Goal: Task Accomplishment & Management: Use online tool/utility

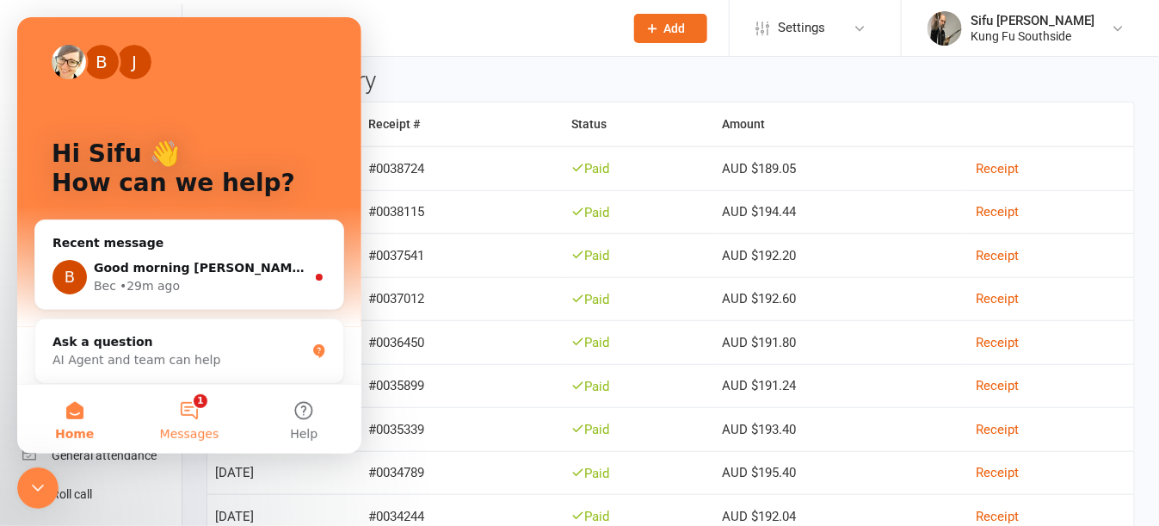
click at [197, 409] on button "1 Messages" at bounding box center [189, 419] width 114 height 69
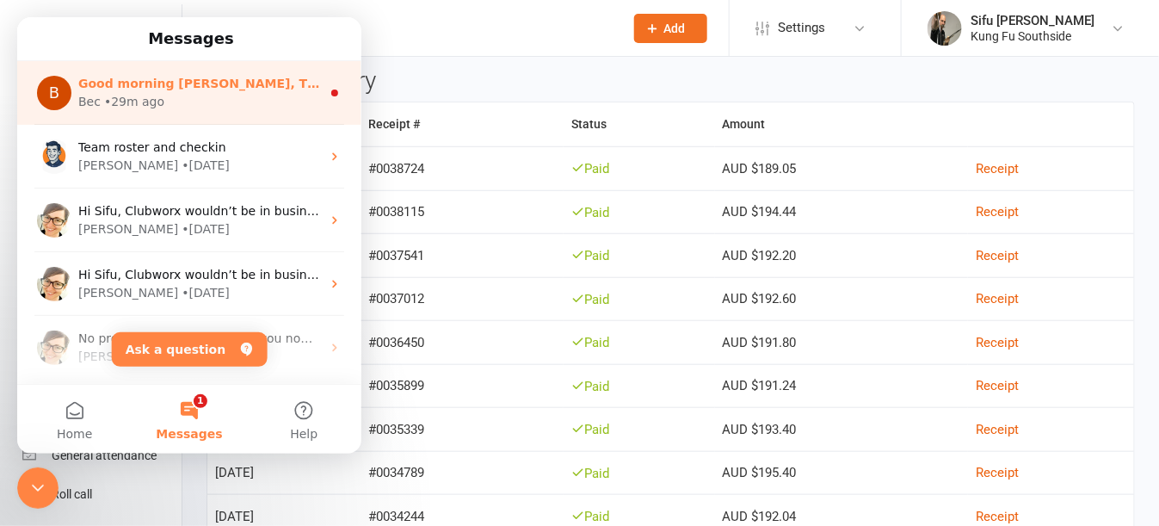
click at [212, 103] on div "Bec • 29m ago" at bounding box center [199, 102] width 243 height 18
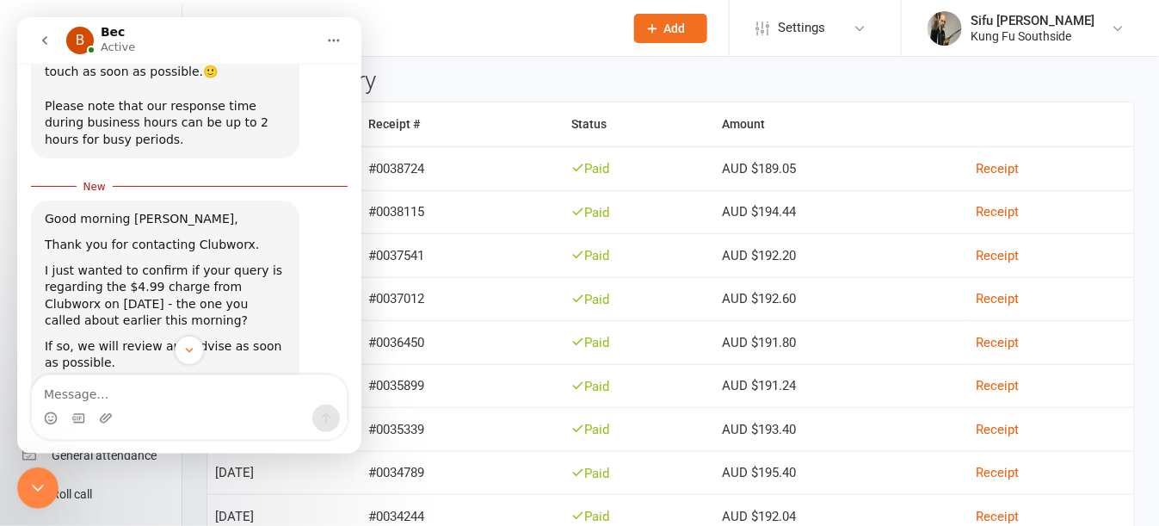
scroll to position [388, 0]
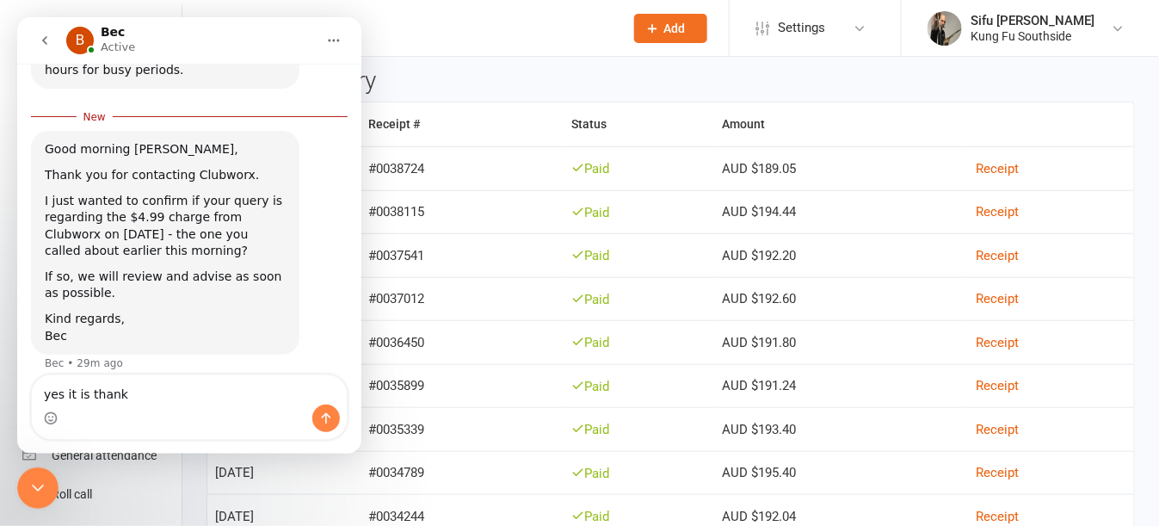
type textarea "yes it is thanks"
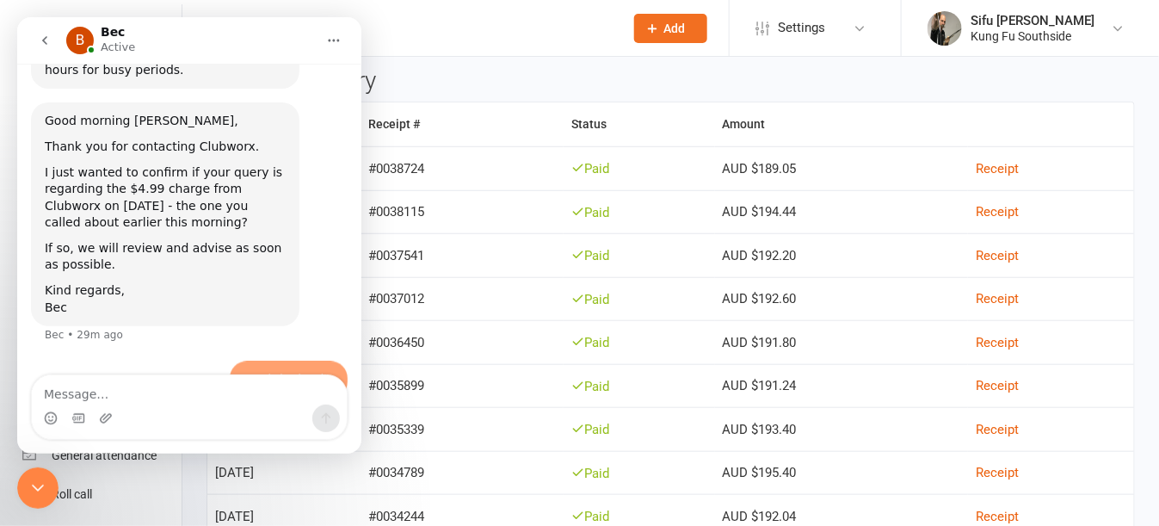
scroll to position [410, 0]
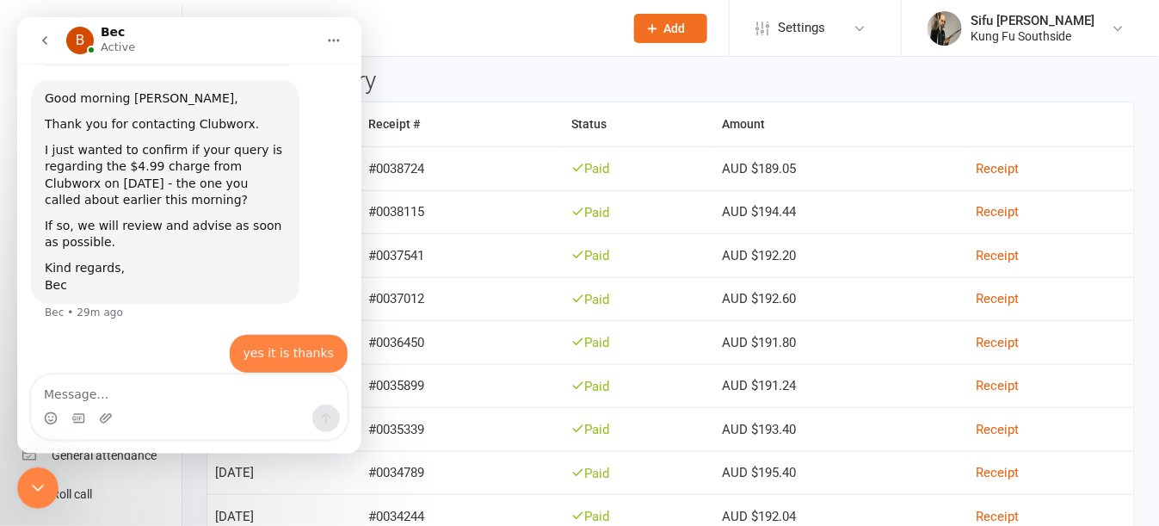
click at [40, 43] on icon "go back" at bounding box center [45, 41] width 14 height 14
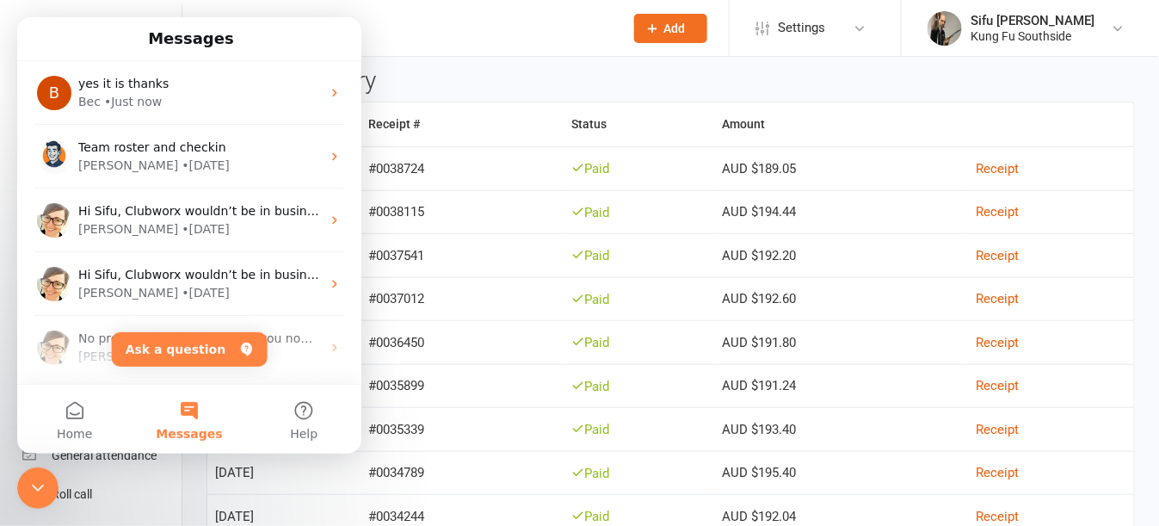
scroll to position [0, 0]
click at [42, 480] on icon "Close Intercom Messenger" at bounding box center [38, 487] width 21 height 21
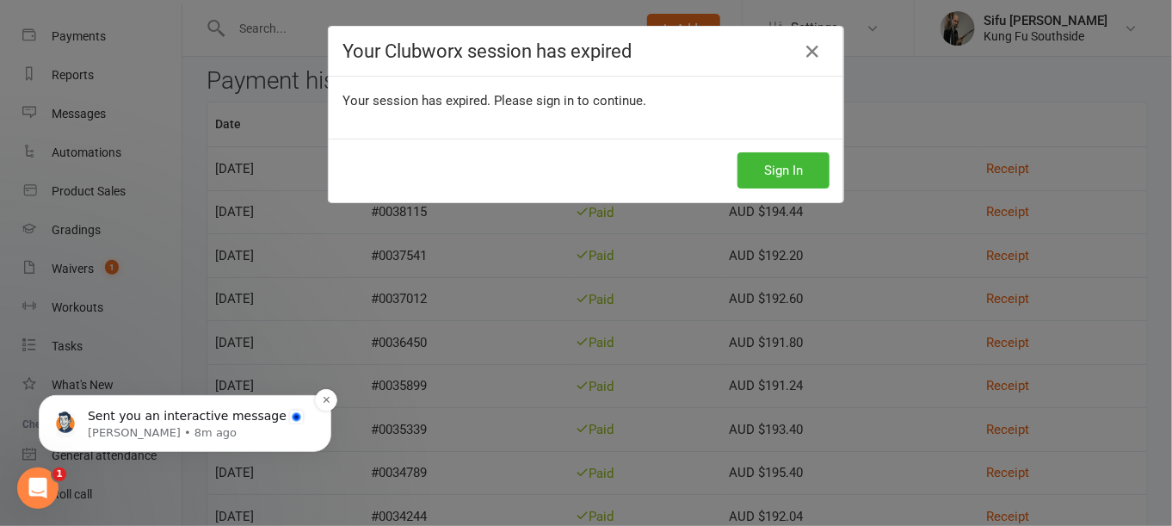
click at [228, 414] on p "Sent you an interactive message" at bounding box center [199, 415] width 222 height 17
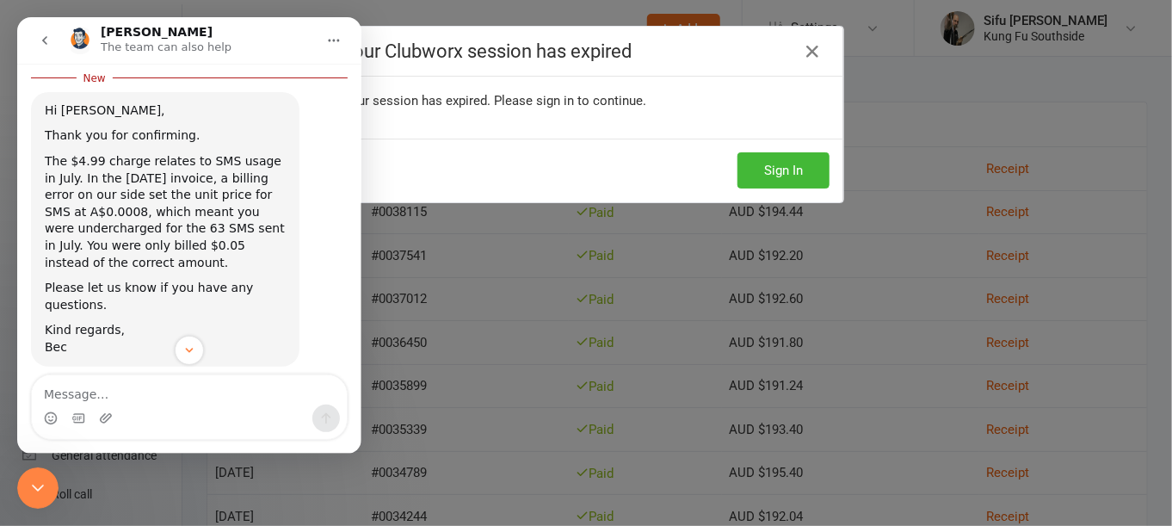
scroll to position [692, 0]
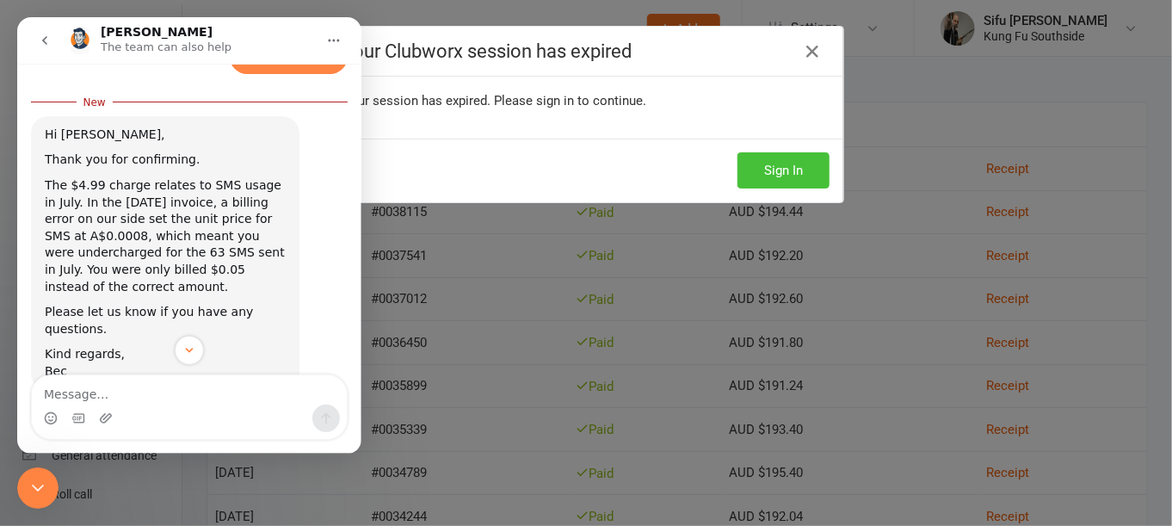
drag, startPoint x: 782, startPoint y: 172, endPoint x: 706, endPoint y: 120, distance: 91.6
click at [782, 174] on button "Sign In" at bounding box center [783, 170] width 92 height 36
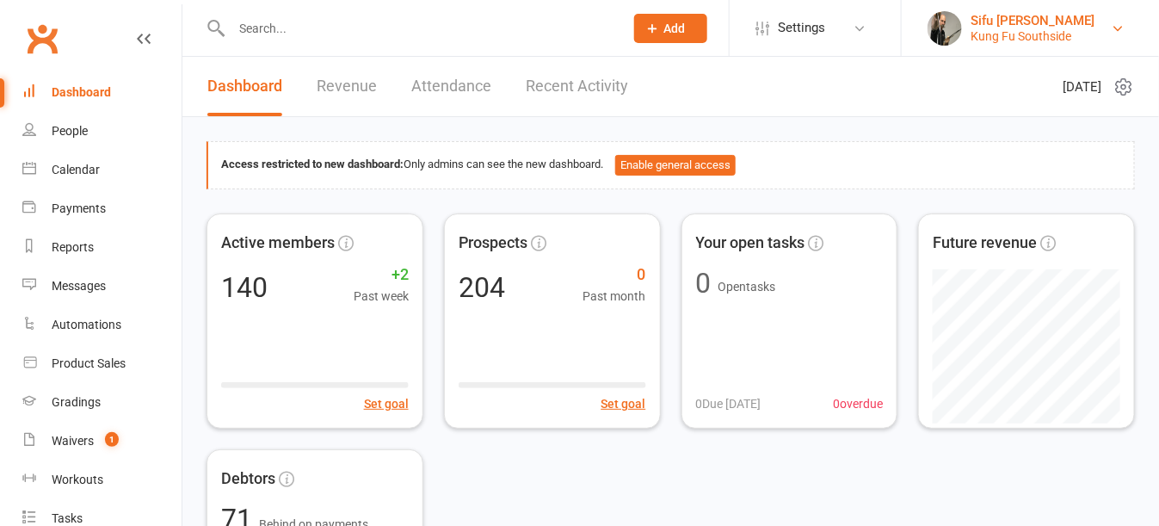
click at [1027, 32] on div "Kung Fu Southside" at bounding box center [1032, 35] width 124 height 15
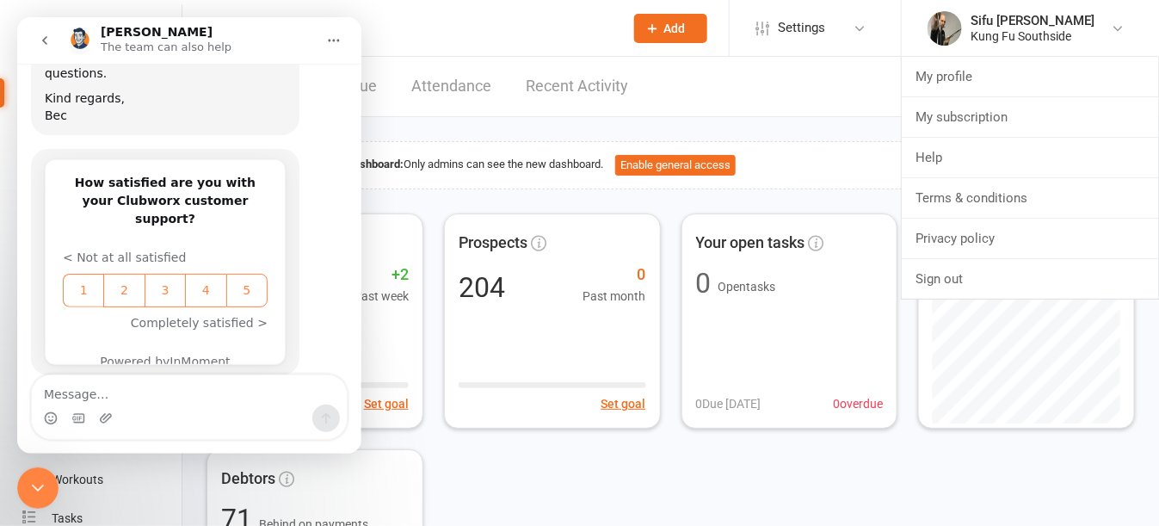
scroll to position [921, 0]
click at [810, 30] on span "Settings" at bounding box center [801, 28] width 47 height 39
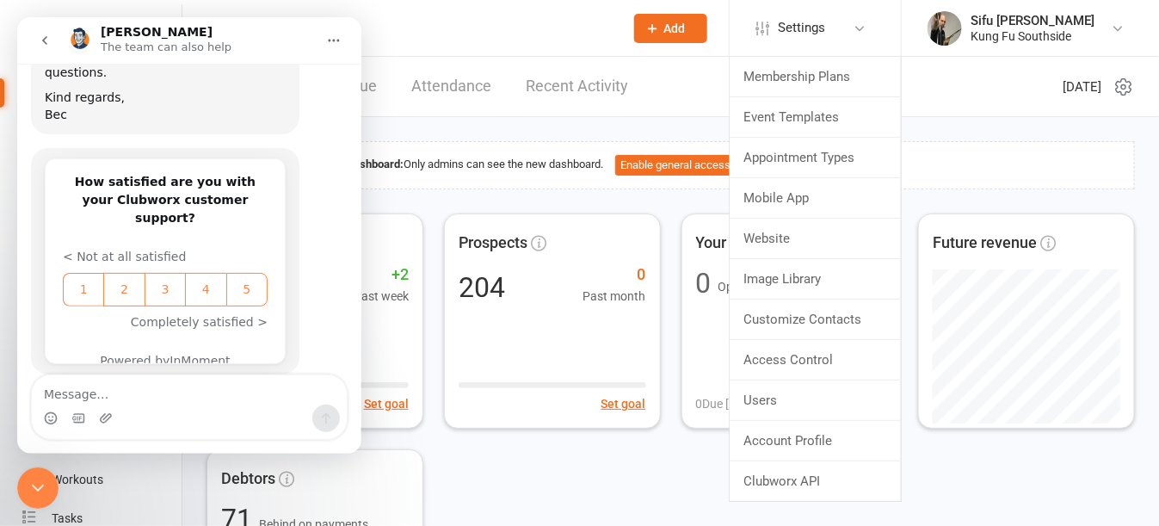
click at [44, 39] on icon "go back" at bounding box center [44, 40] width 5 height 9
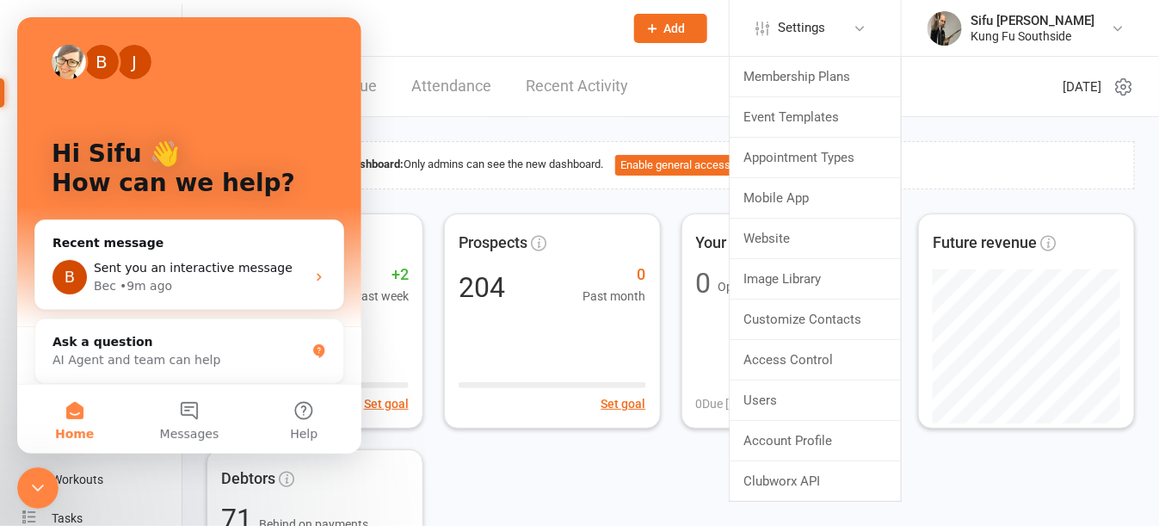
click at [34, 491] on icon "Close Intercom Messenger" at bounding box center [38, 487] width 21 height 21
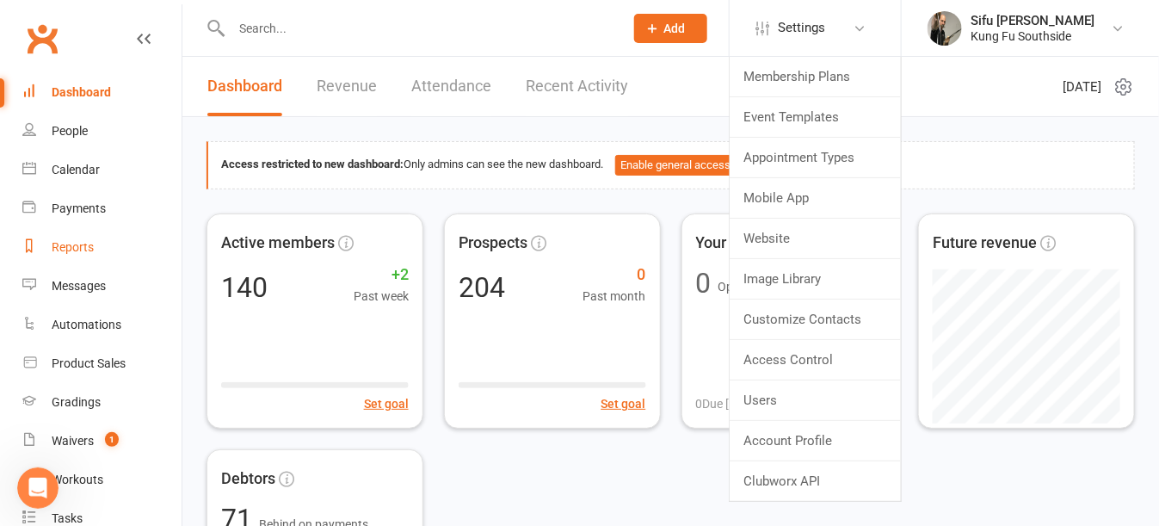
click at [56, 237] on link "Reports" at bounding box center [101, 247] width 159 height 39
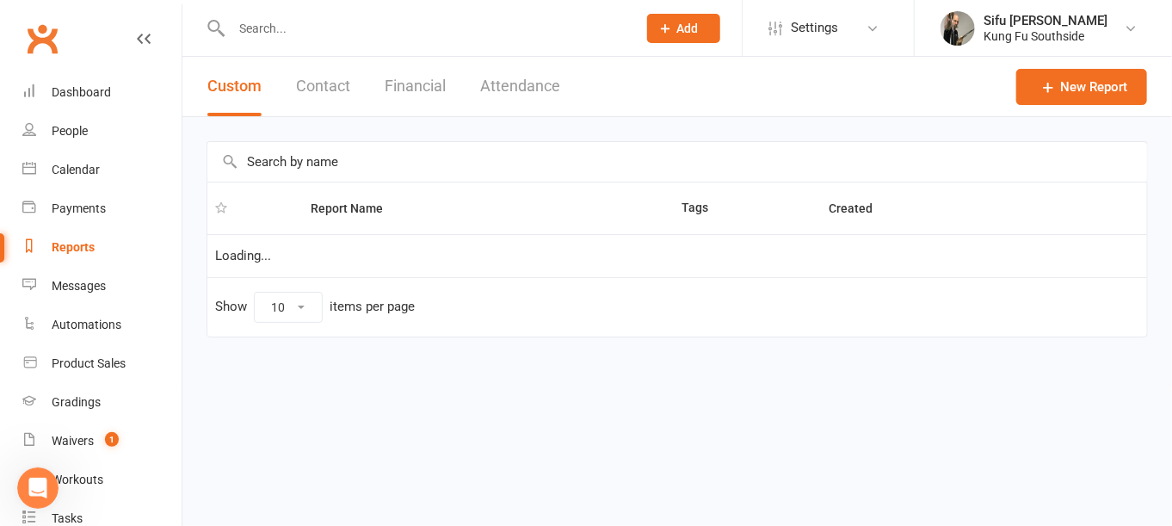
select select "50"
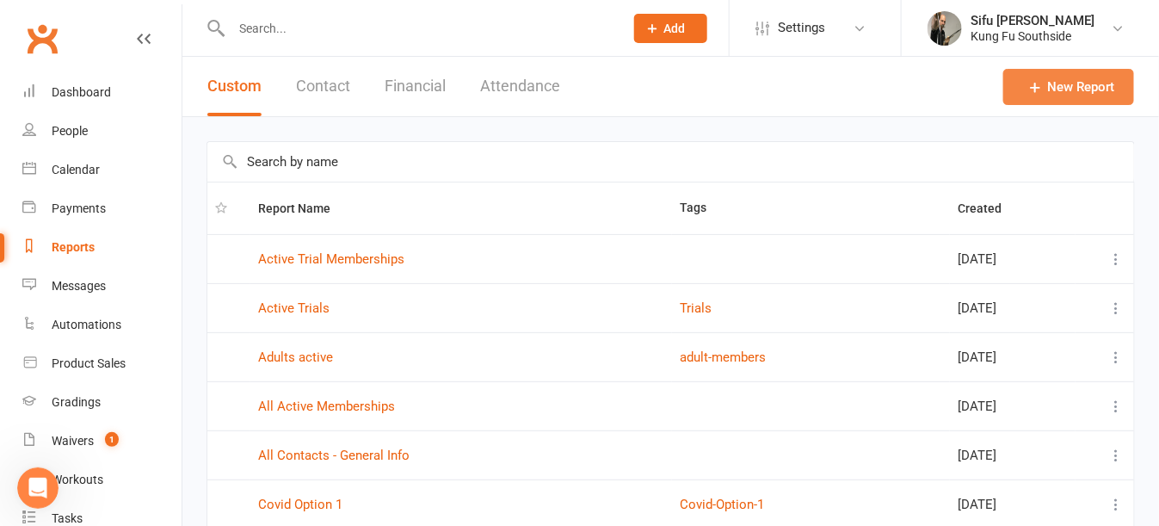
click at [1075, 77] on link "New Report" at bounding box center [1068, 87] width 131 height 36
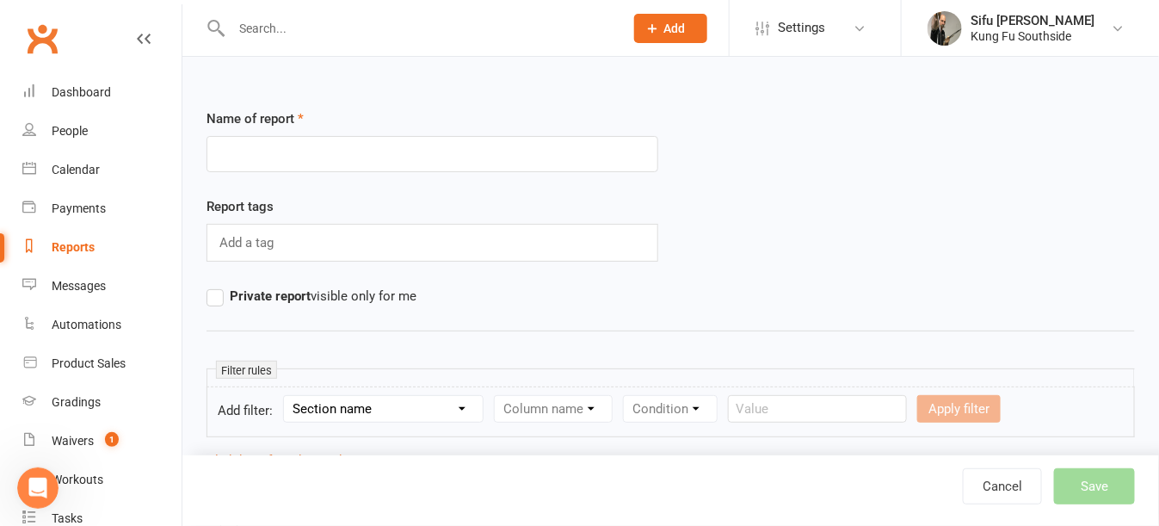
click at [233, 154] on input "text" at bounding box center [432, 154] width 452 height 36
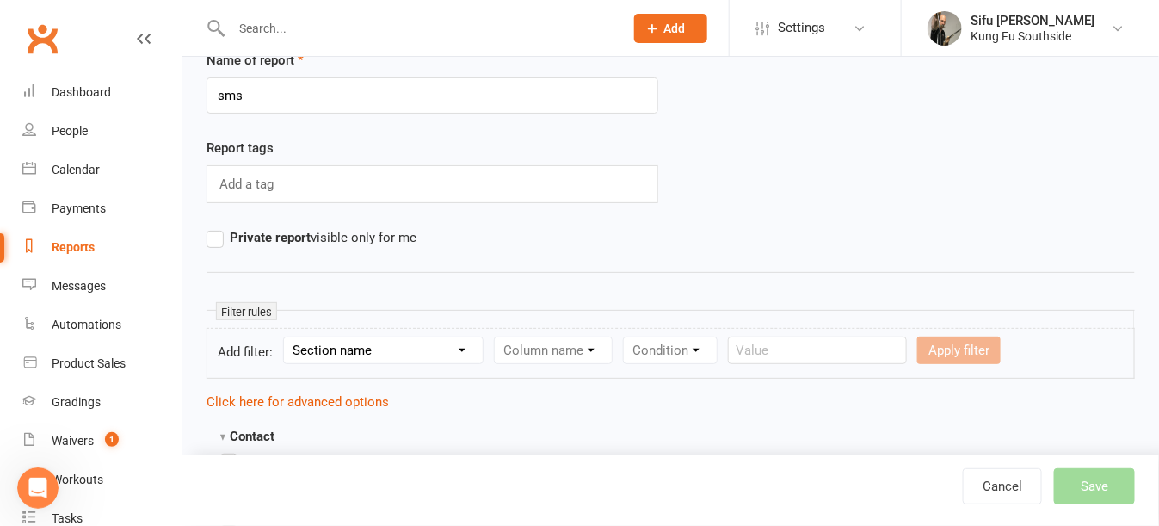
scroll to position [86, 0]
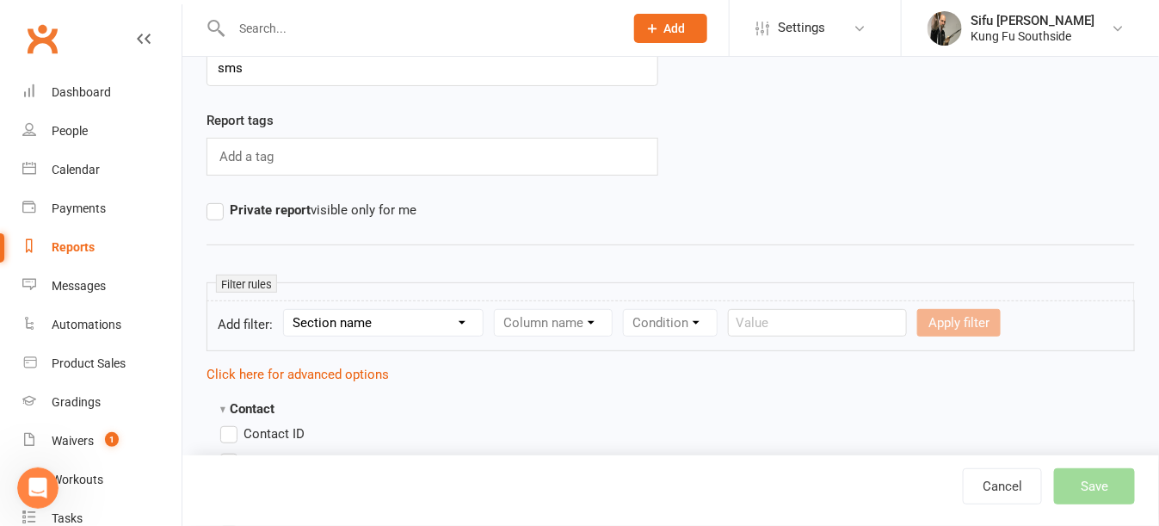
type input "sms"
click at [329, 317] on select "Section name Contact Attendance Aggregate Payment Booking Waitlist Attendees Ca…" at bounding box center [383, 323] width 199 height 26
select select "8"
click at [286, 310] on select "Section name Contact Attendance Aggregate Payment Booking Waitlist Attendees Ca…" at bounding box center [383, 323] width 199 height 26
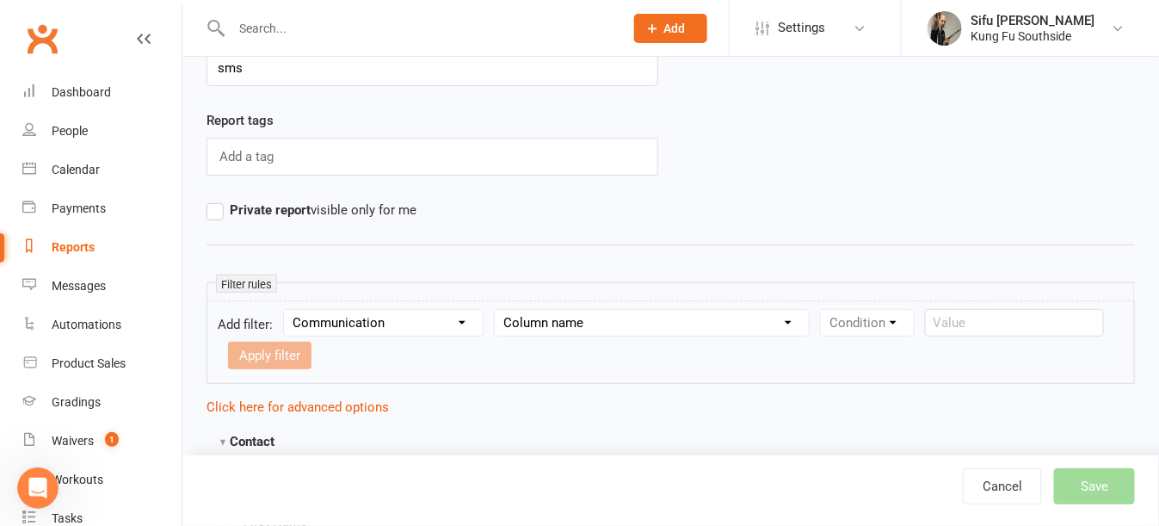
click at [602, 326] on select "Column name Last Communication Sent (Date/Time) Last Communication Type Last Em…" at bounding box center [652, 323] width 314 height 26
select select "3"
click at [497, 310] on select "Column name Last Communication Sent (Date/Time) Last Communication Type Last Em…" at bounding box center [652, 323] width 314 height 26
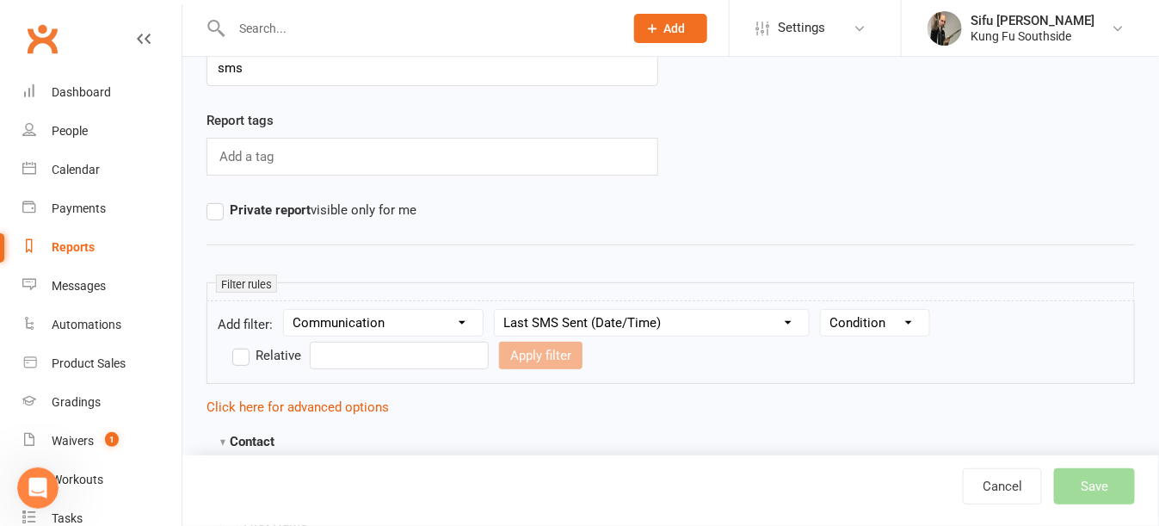
click at [662, 324] on select "Column name Last Communication Sent (Date/Time) Last Communication Type Last Em…" at bounding box center [652, 323] width 314 height 26
click at [870, 323] on select "Condition Is Is not Before After Before or on After or on Is blank Is not blank" at bounding box center [875, 323] width 108 height 26
select select "3"
click at [822, 310] on select "Condition Is Is not Before After Before or on After or on Is blank Is not blank" at bounding box center [875, 323] width 108 height 26
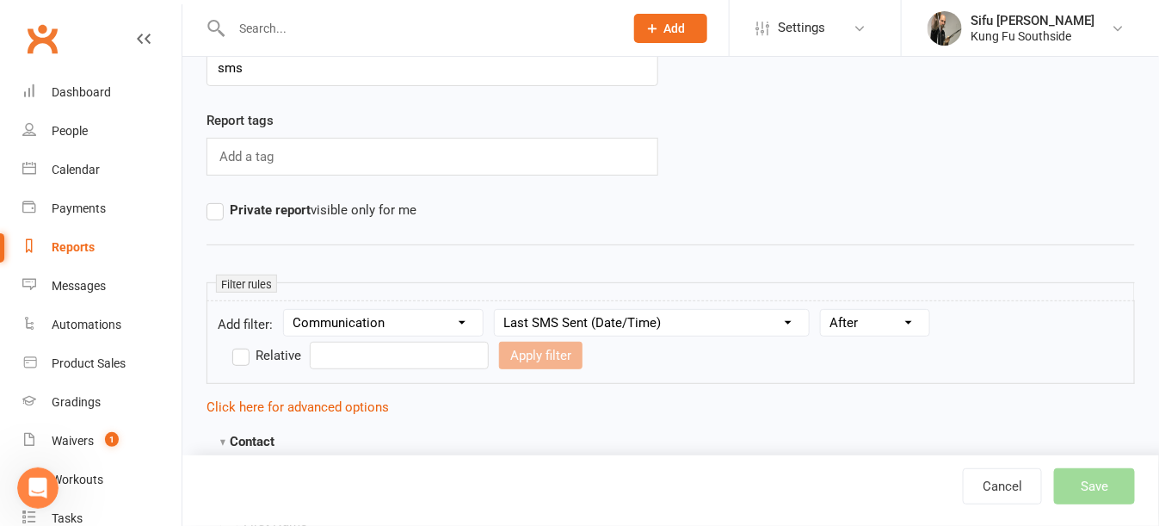
scroll to position [193, 0]
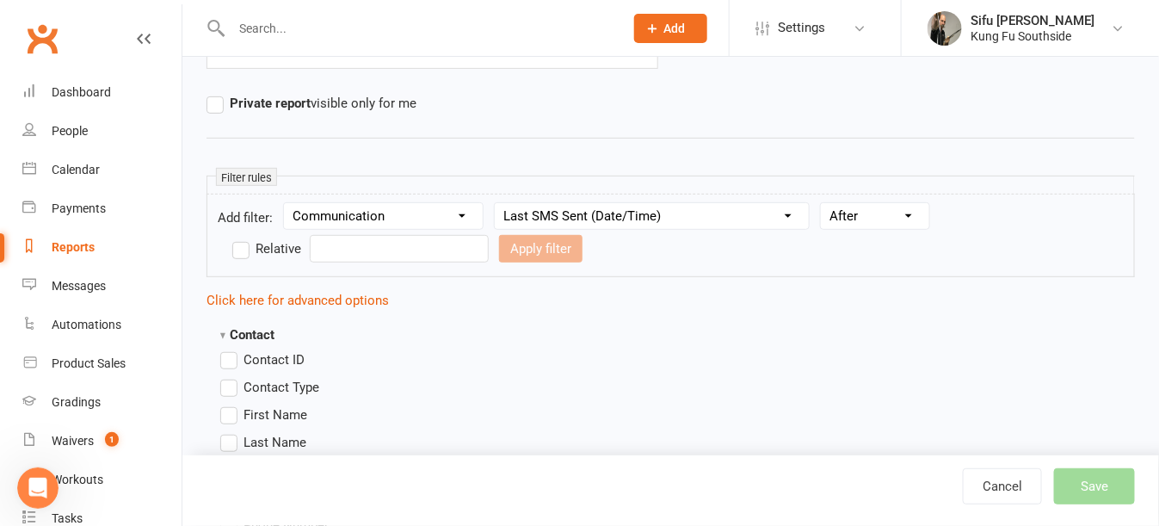
click at [241, 250] on label "Relative" at bounding box center [266, 248] width 69 height 21
click at [241, 238] on input "Relative" at bounding box center [237, 238] width 11 height 0
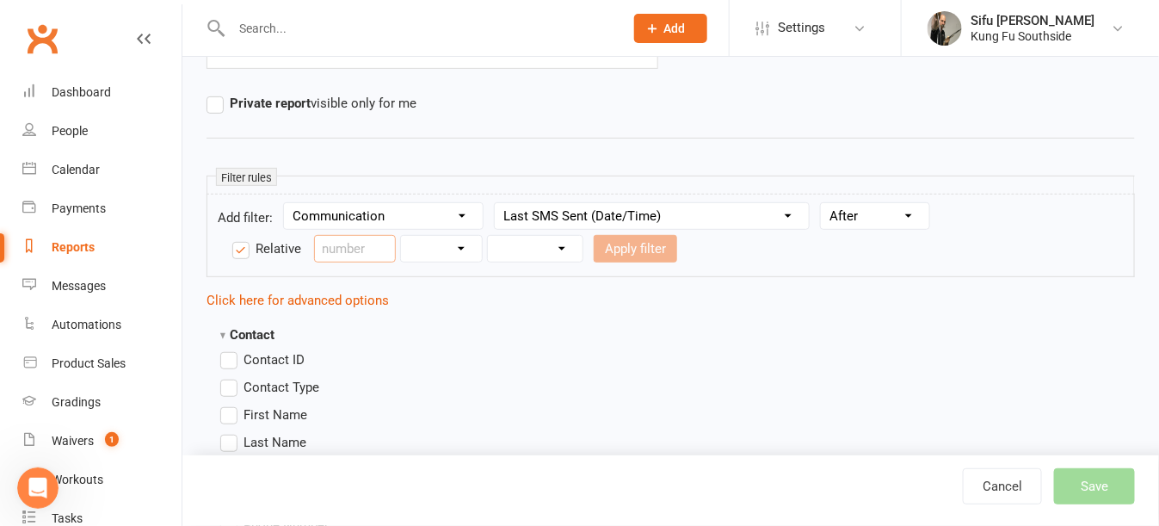
click at [357, 245] on input "number" at bounding box center [355, 249] width 82 height 28
click at [241, 249] on label "Relative" at bounding box center [266, 248] width 69 height 21
click at [241, 238] on input "Relative" at bounding box center [237, 238] width 11 height 0
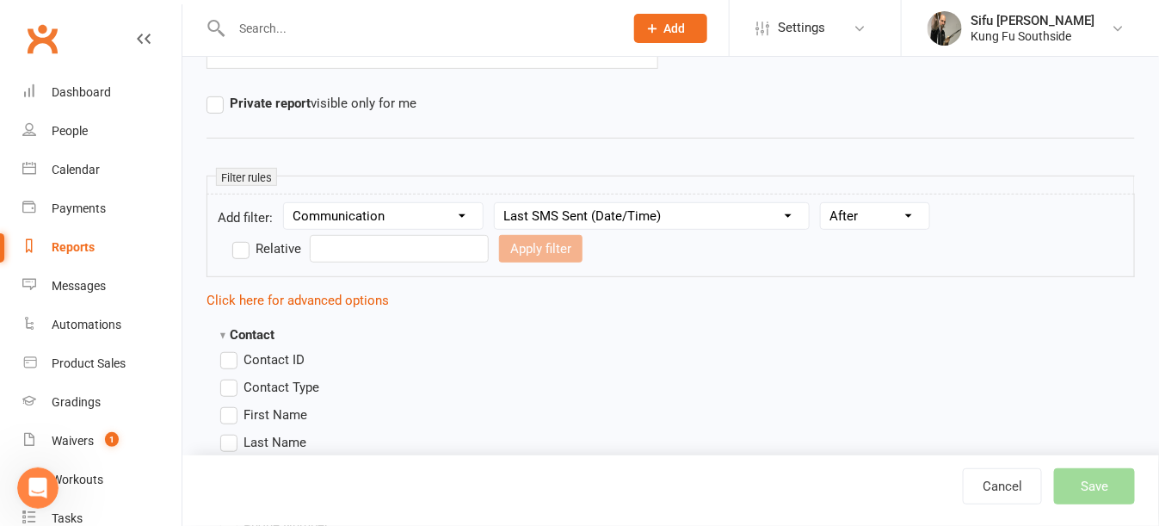
click at [680, 221] on select "Column name Last Communication Sent (Date/Time) Last Communication Type Last Em…" at bounding box center [652, 216] width 314 height 26
click at [497, 203] on select "Column name Last Communication Sent (Date/Time) Last Communication Type Last Em…" at bounding box center [652, 216] width 314 height 26
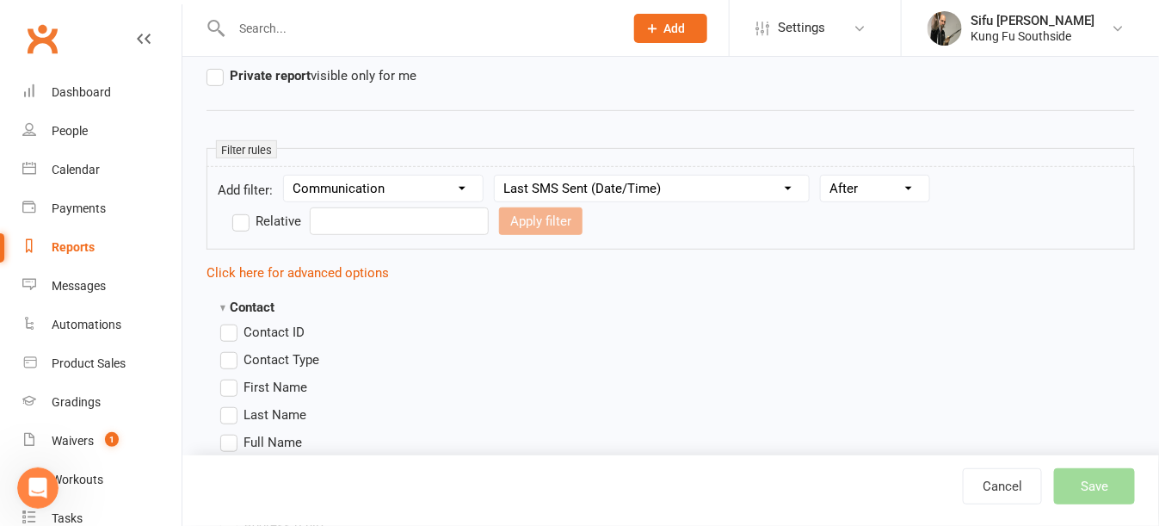
scroll to position [258, 0]
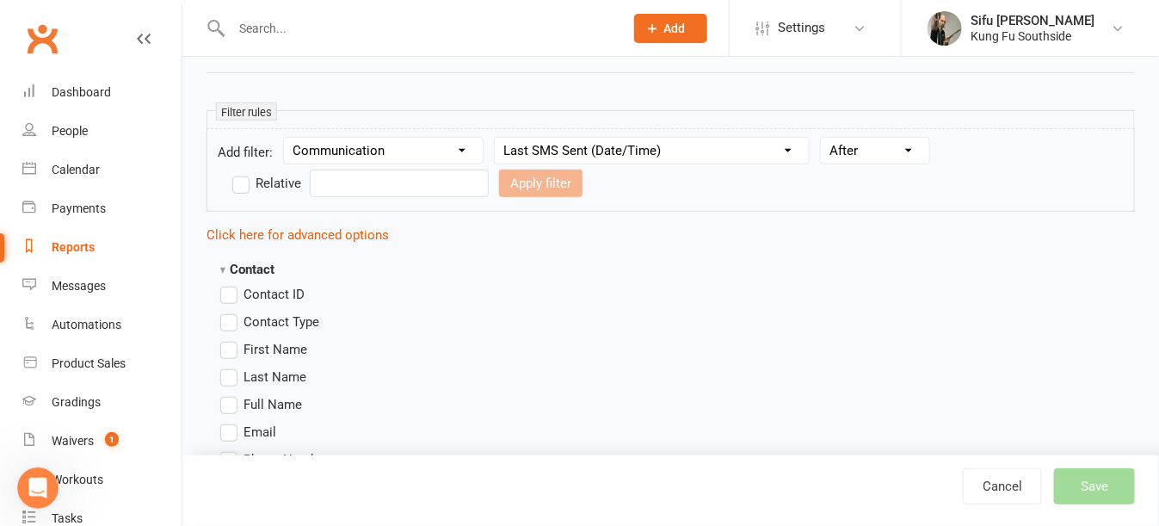
click at [407, 194] on input "text" at bounding box center [399, 183] width 179 height 28
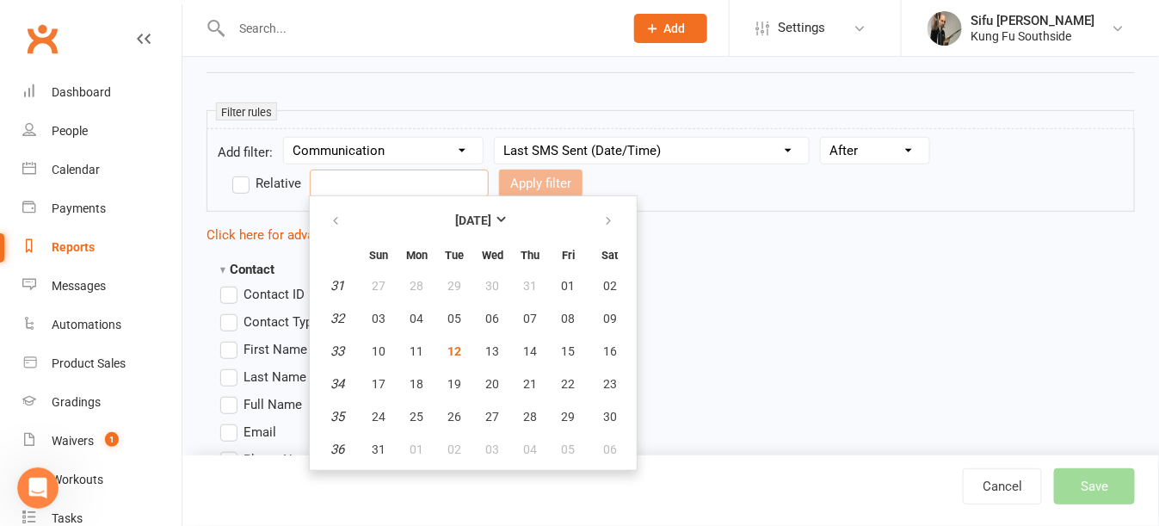
click at [372, 182] on input "text" at bounding box center [399, 183] width 179 height 28
click at [340, 223] on icon "button" at bounding box center [335, 221] width 12 height 14
click at [447, 280] on span "01" at bounding box center [454, 286] width 14 height 14
type input "01 Jul 2025"
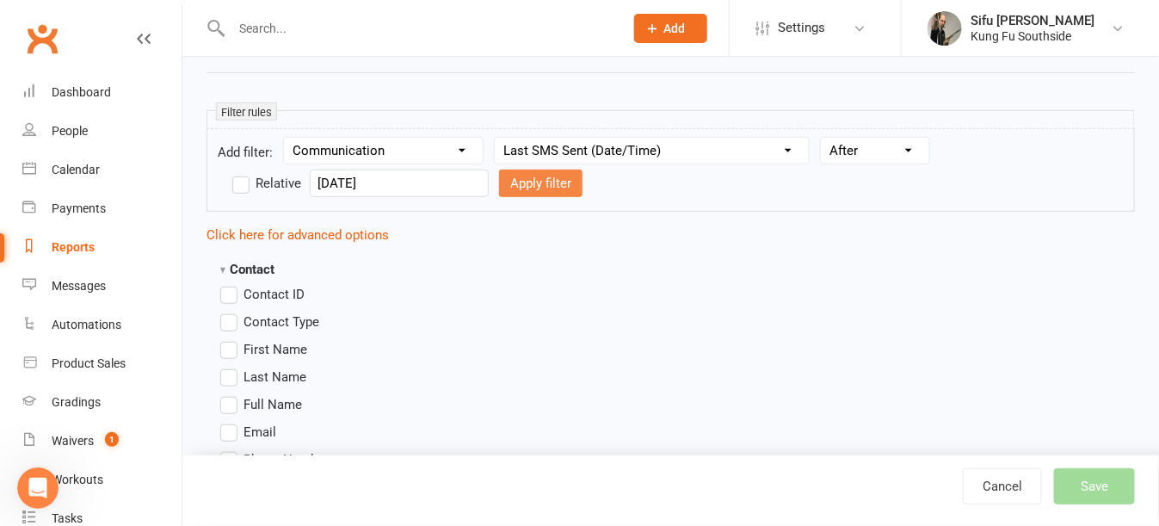
click at [499, 175] on button "Apply filter" at bounding box center [540, 183] width 83 height 28
select select
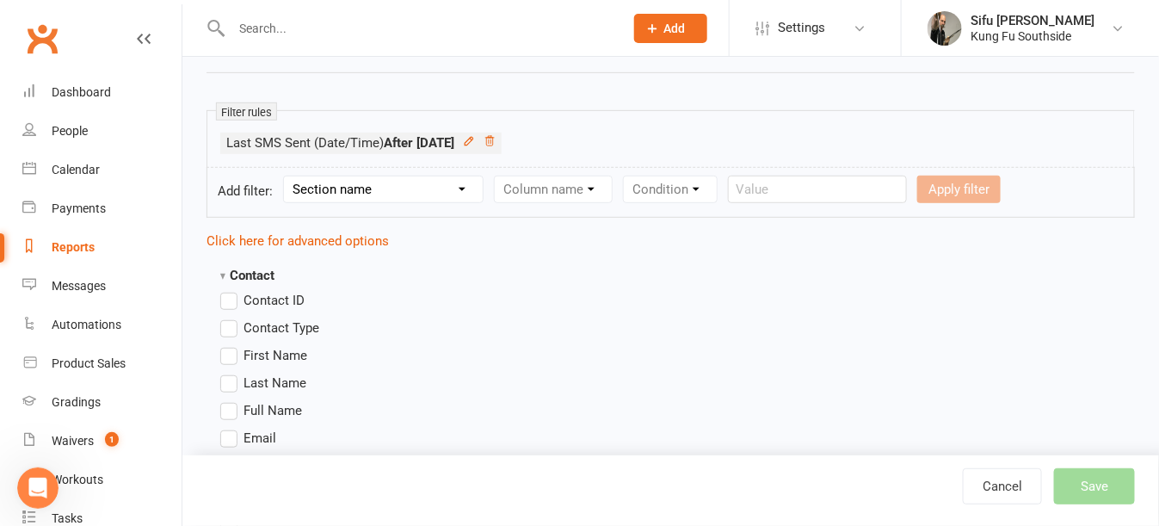
click at [423, 192] on select "Section name Contact Attendance Aggregate Payment Booking Waitlist Attendees Ca…" at bounding box center [383, 189] width 199 height 26
select select "8"
click at [286, 176] on select "Section name Contact Attendance Aggregate Payment Booking Waitlist Attendees Ca…" at bounding box center [383, 189] width 199 height 26
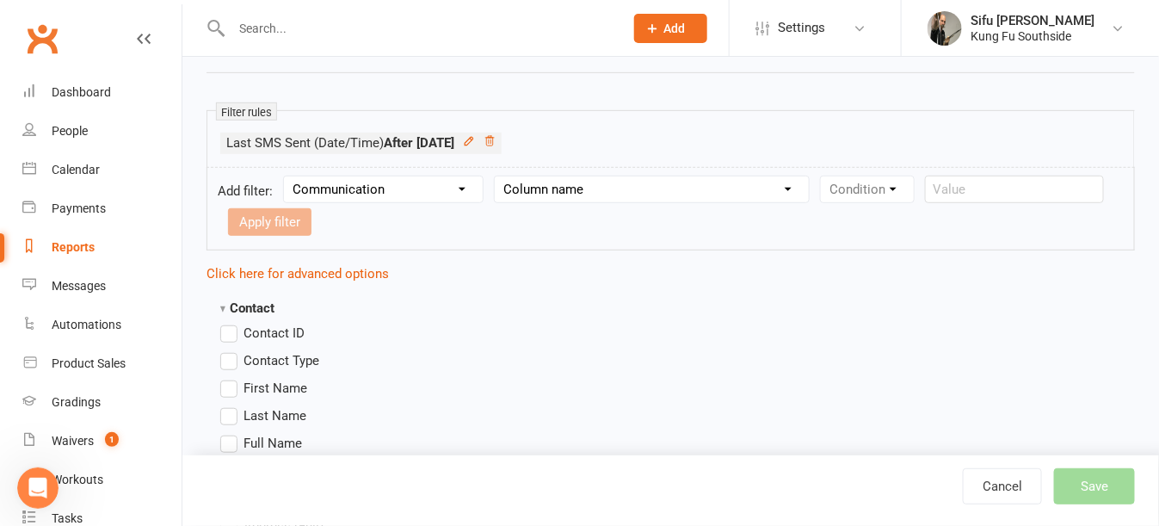
click at [323, 195] on select "Section name Contact Attendance Aggregate Payment Booking Waitlist Attendees Ca…" at bounding box center [383, 189] width 199 height 26
click at [286, 176] on select "Section name Contact Attendance Aggregate Payment Booking Waitlist Attendees Ca…" at bounding box center [383, 189] width 199 height 26
click at [544, 194] on select "Column name Last Communication Sent (Date/Time) Last Communication Type Last Em…" at bounding box center [652, 189] width 314 height 26
select select "3"
click at [497, 176] on select "Column name Last Communication Sent (Date/Time) Last Communication Type Last Em…" at bounding box center [652, 189] width 314 height 26
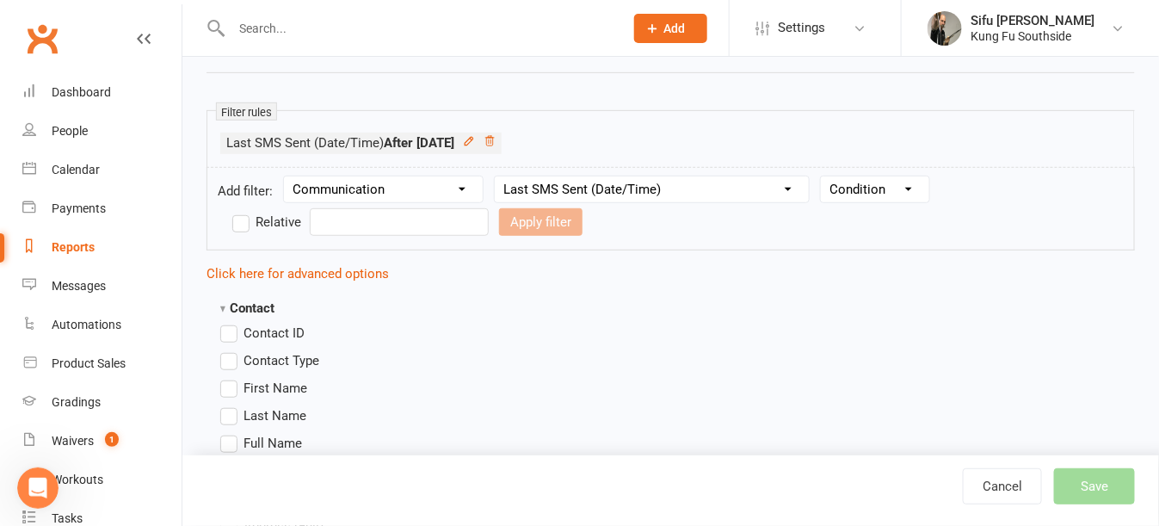
click at [875, 193] on select "Condition Is Is not Before After Before or on After or on Is blank Is not blank" at bounding box center [875, 189] width 108 height 26
select select "2"
click at [822, 176] on select "Condition Is Is not Before After Before or on After or on Is blank Is not blank" at bounding box center [875, 189] width 108 height 26
click at [342, 229] on input "text" at bounding box center [399, 222] width 179 height 28
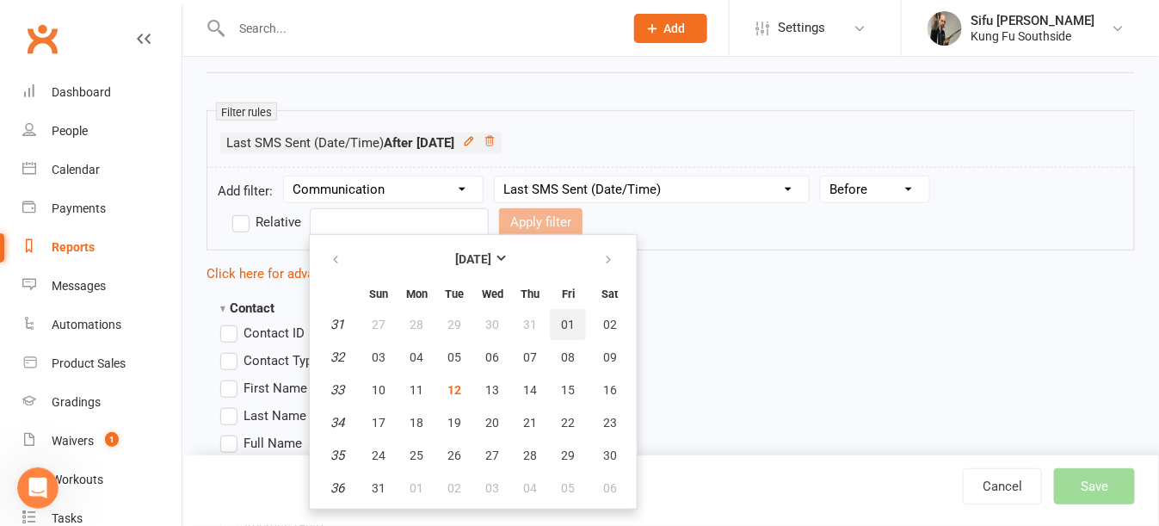
click at [562, 317] on span "01" at bounding box center [568, 324] width 14 height 14
type input "01 Aug 2025"
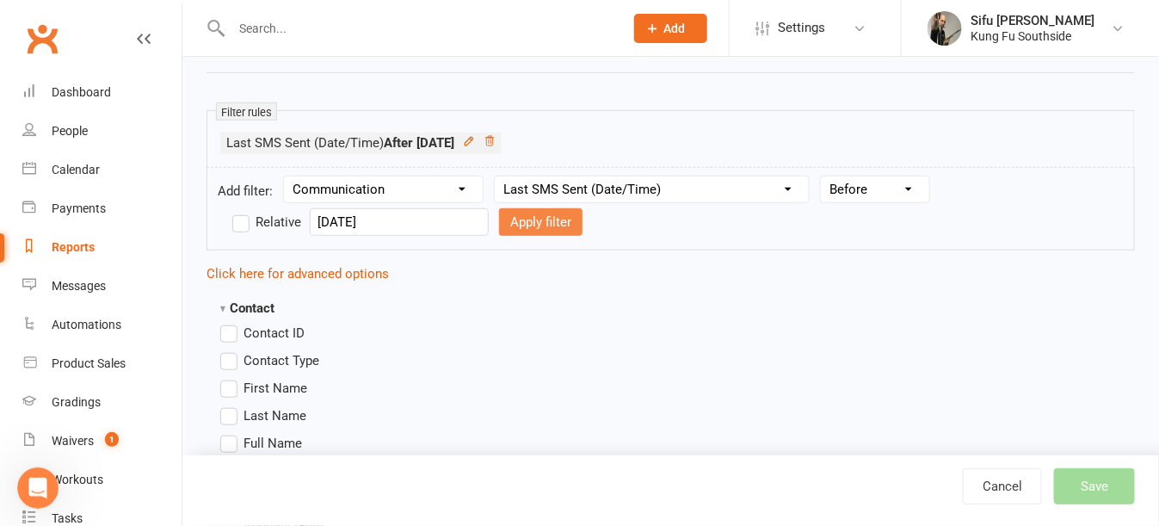
click at [531, 229] on button "Apply filter" at bounding box center [540, 222] width 83 height 28
select select
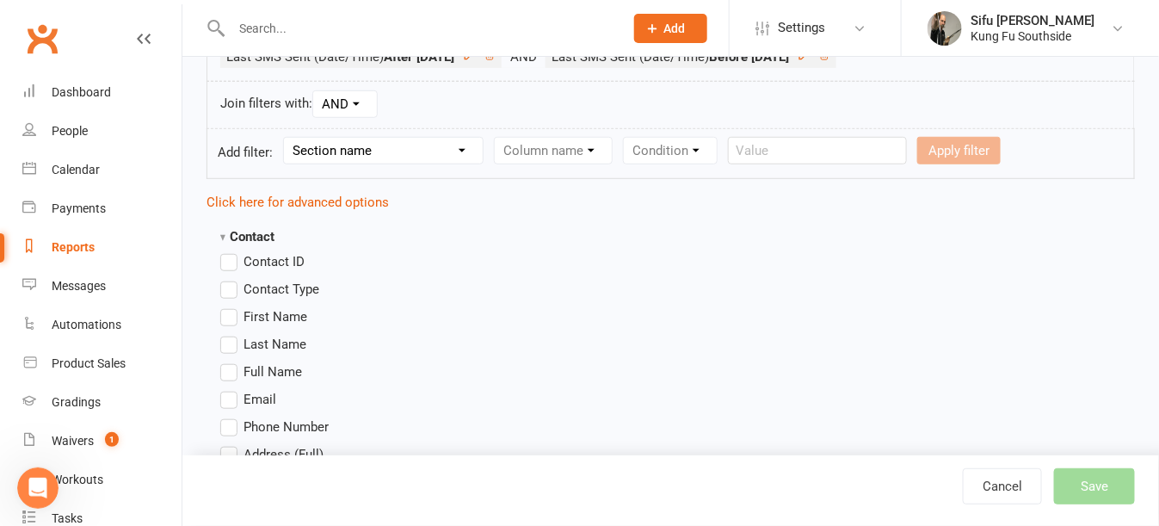
scroll to position [430, 0]
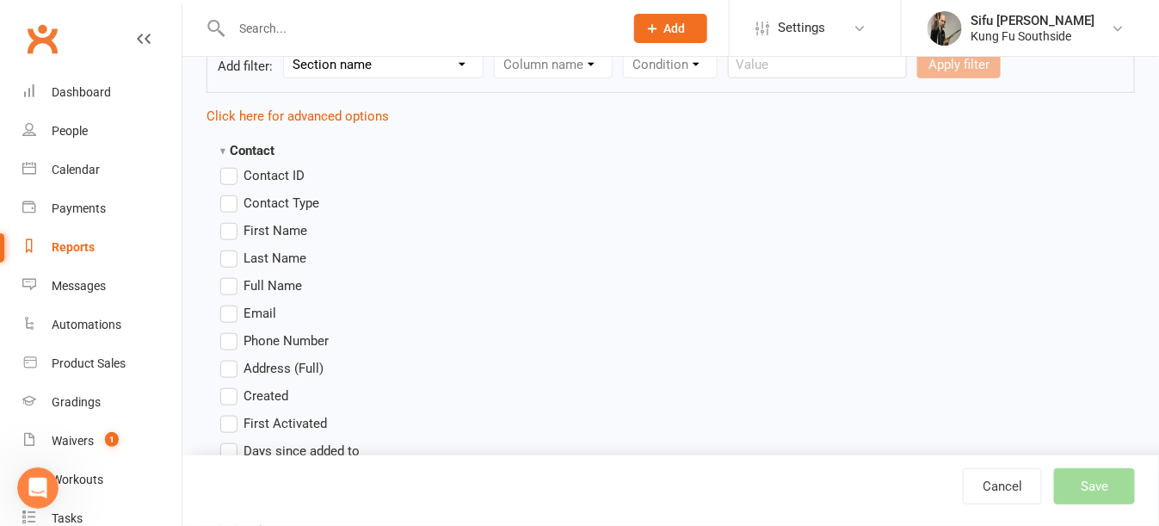
click at [226, 228] on label "First Name" at bounding box center [263, 230] width 87 height 21
click at [226, 220] on input "First Name" at bounding box center [225, 220] width 11 height 0
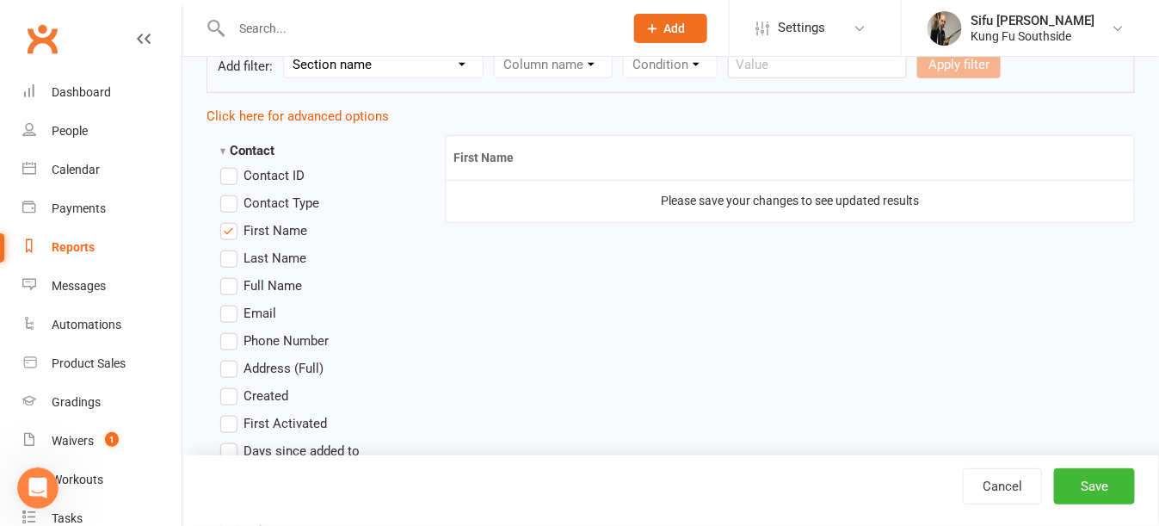
click at [231, 223] on label "First Name" at bounding box center [263, 230] width 87 height 21
click at [231, 220] on input "First Name" at bounding box center [225, 220] width 11 height 0
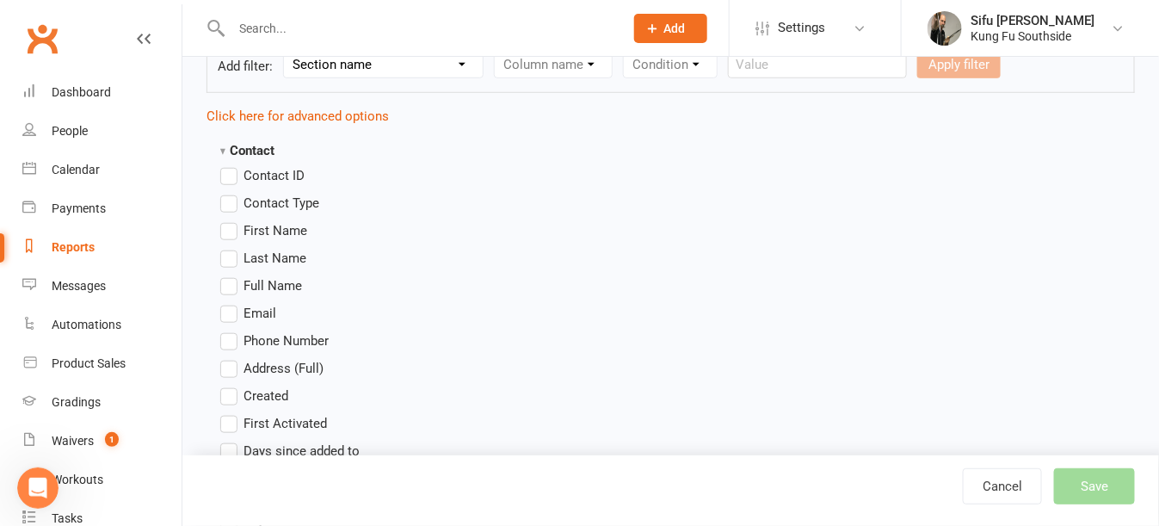
click at [232, 278] on label "Full Name" at bounding box center [261, 285] width 82 height 21
click at [231, 275] on input "Full Name" at bounding box center [225, 275] width 11 height 0
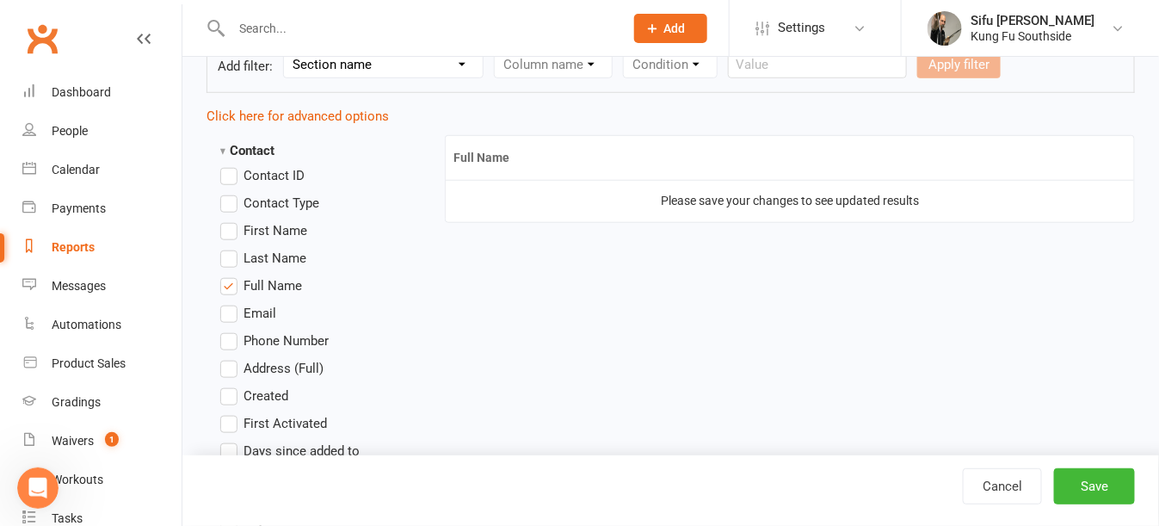
click at [225, 342] on label "Phone Number" at bounding box center [274, 340] width 108 height 21
click at [225, 330] on input "Phone Number" at bounding box center [225, 330] width 11 height 0
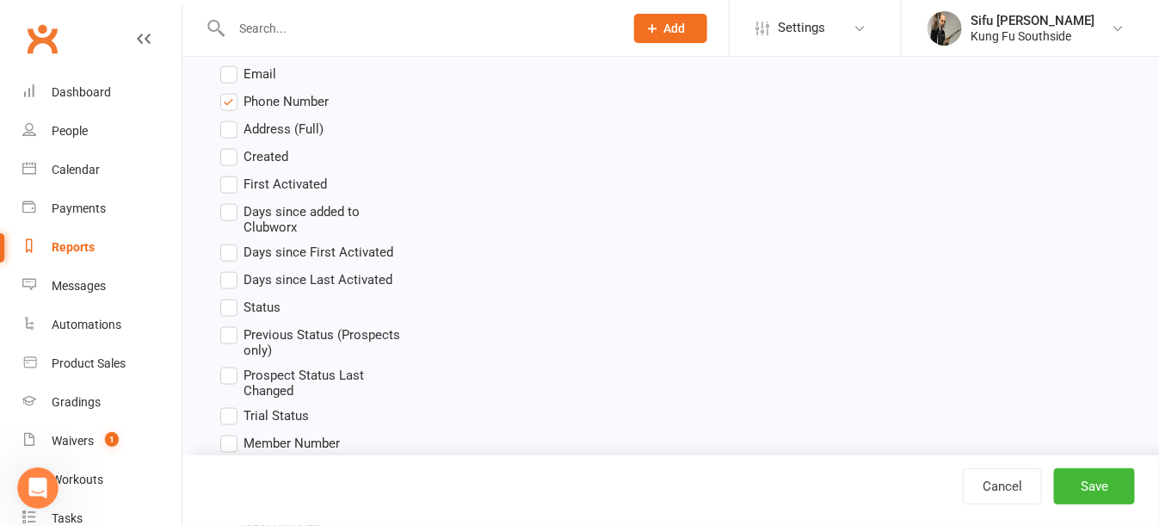
scroll to position [688, 0]
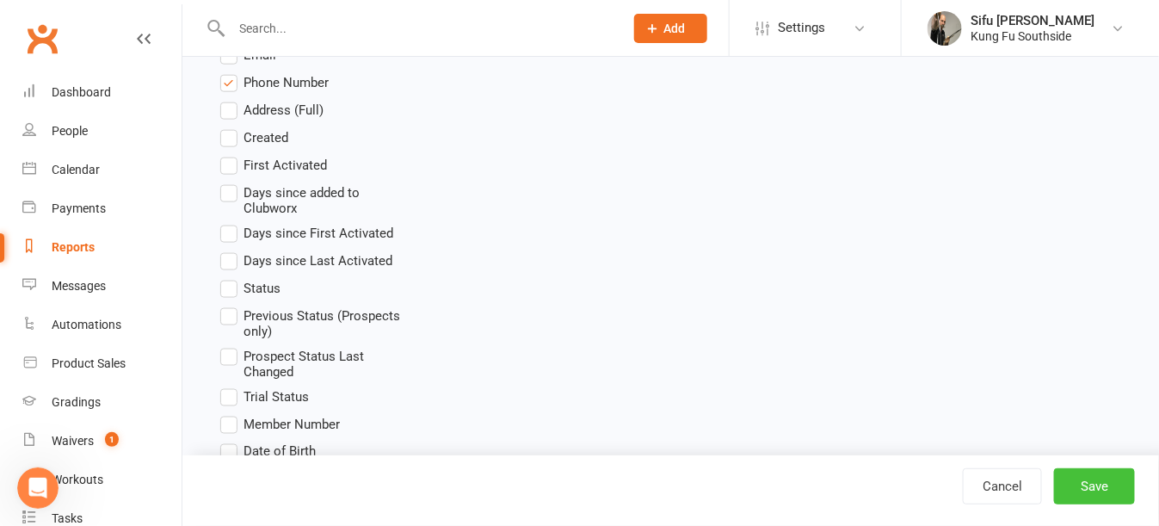
click at [1087, 491] on button "Save" at bounding box center [1094, 486] width 81 height 36
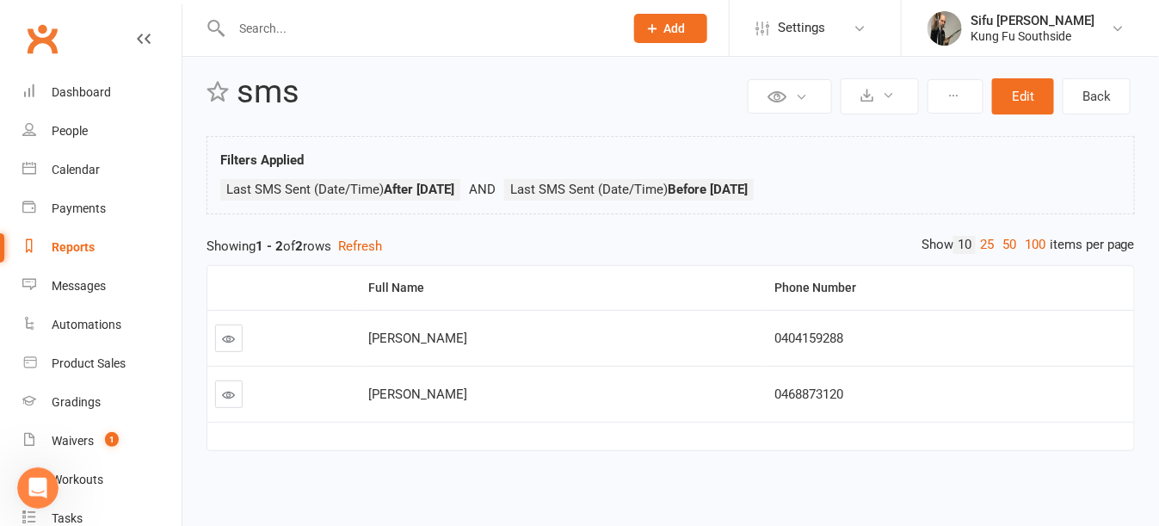
scroll to position [37, 0]
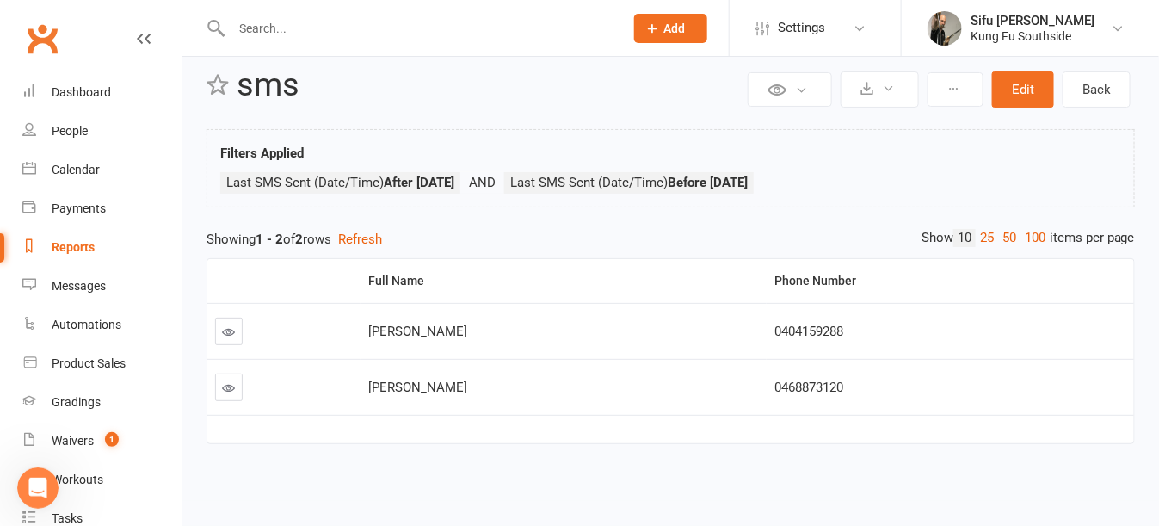
click at [240, 378] on link at bounding box center [229, 387] width 28 height 28
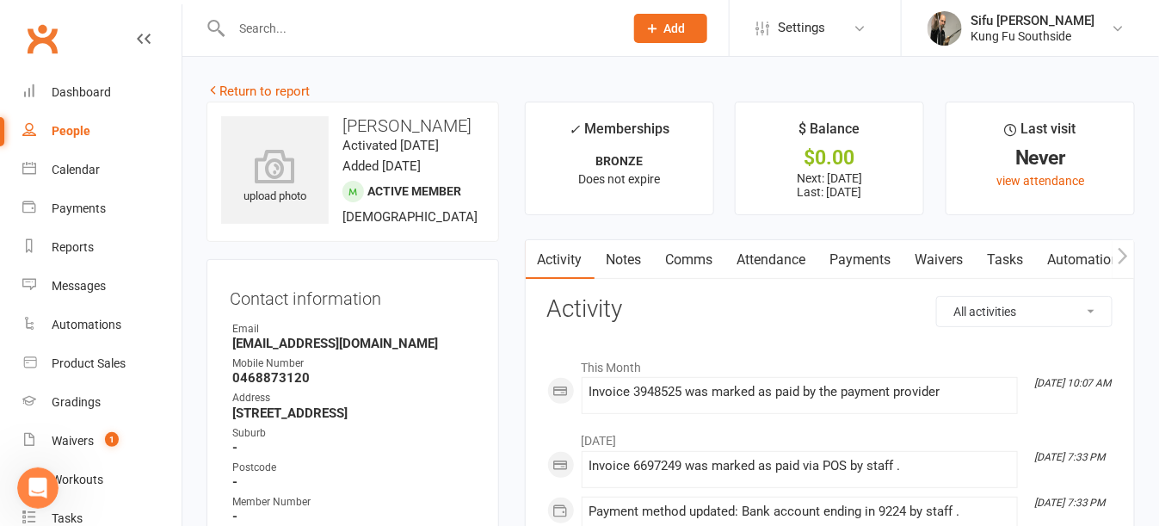
click at [137, 42] on icon at bounding box center [144, 39] width 14 height 14
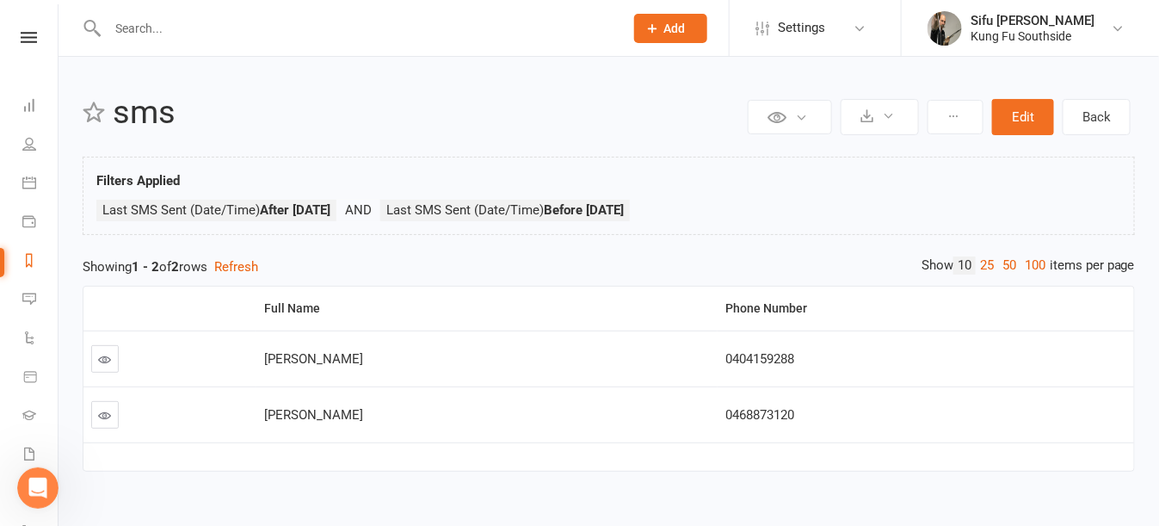
click at [46, 479] on icon "Open Intercom Messenger" at bounding box center [38, 487] width 28 height 28
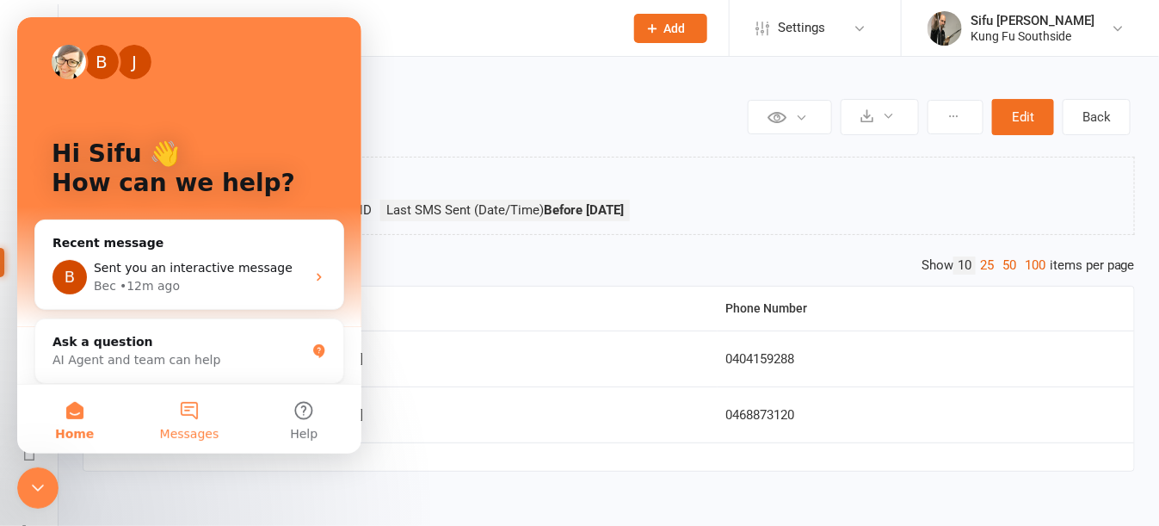
click at [199, 418] on button "Messages" at bounding box center [189, 419] width 114 height 69
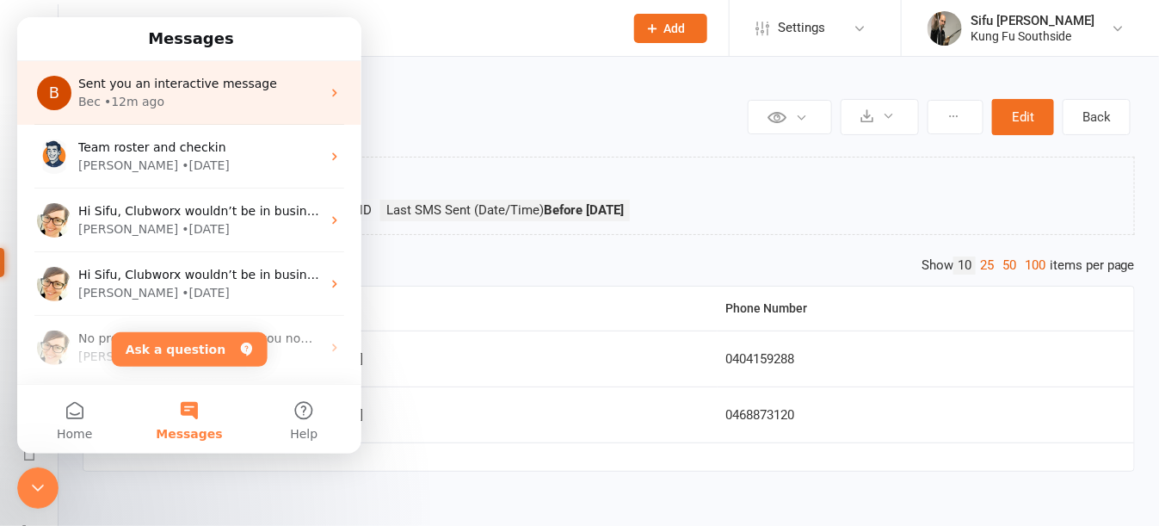
click at [132, 108] on div "• 12m ago" at bounding box center [134, 102] width 60 height 18
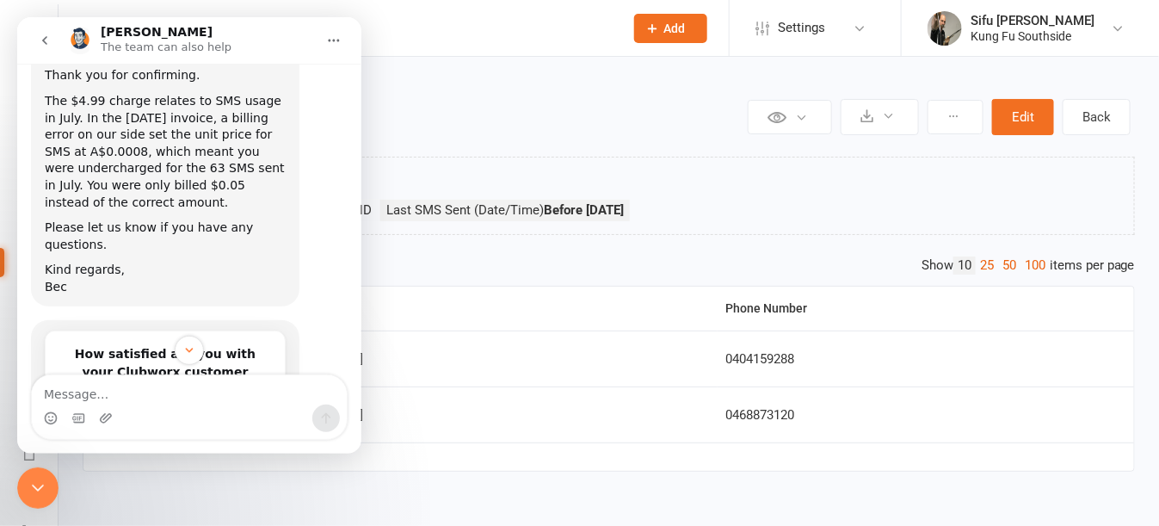
scroll to position [663, 0]
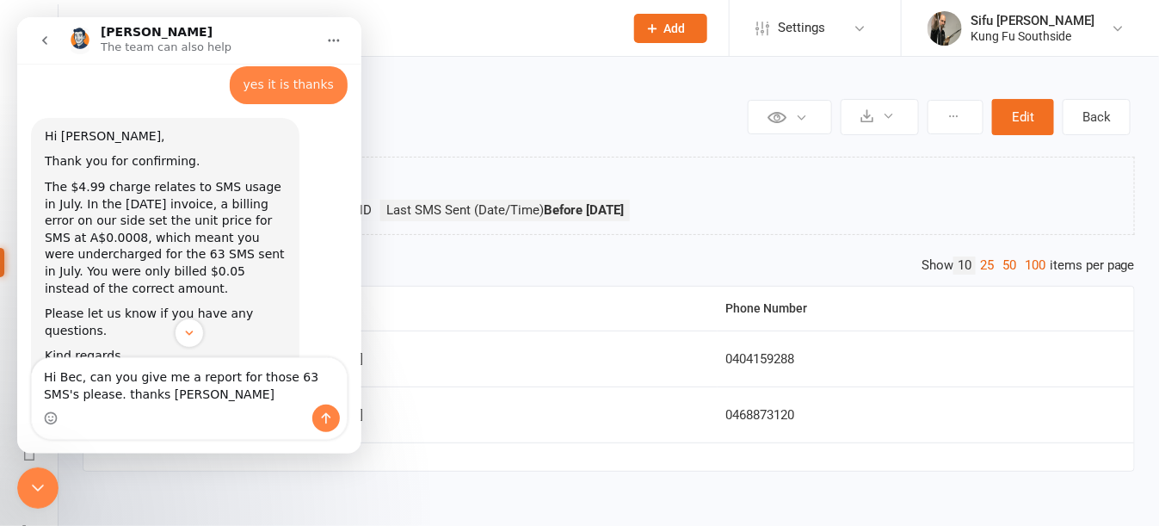
type textarea "Hi Bec, can you give me a report for those 63 SMS's please. thanks Dave"
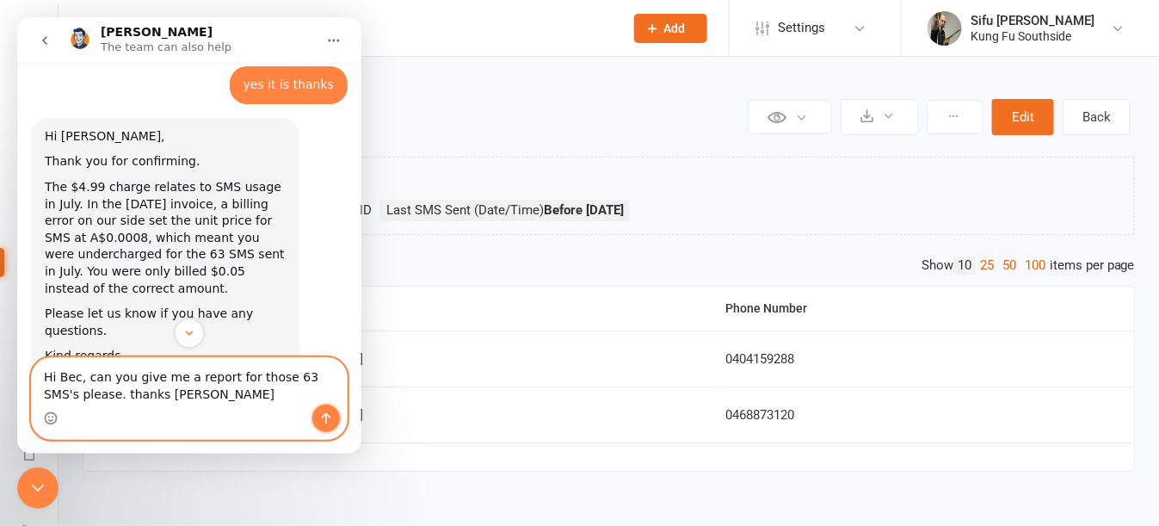
click at [338, 423] on button "Send a message…" at bounding box center [326, 418] width 28 height 28
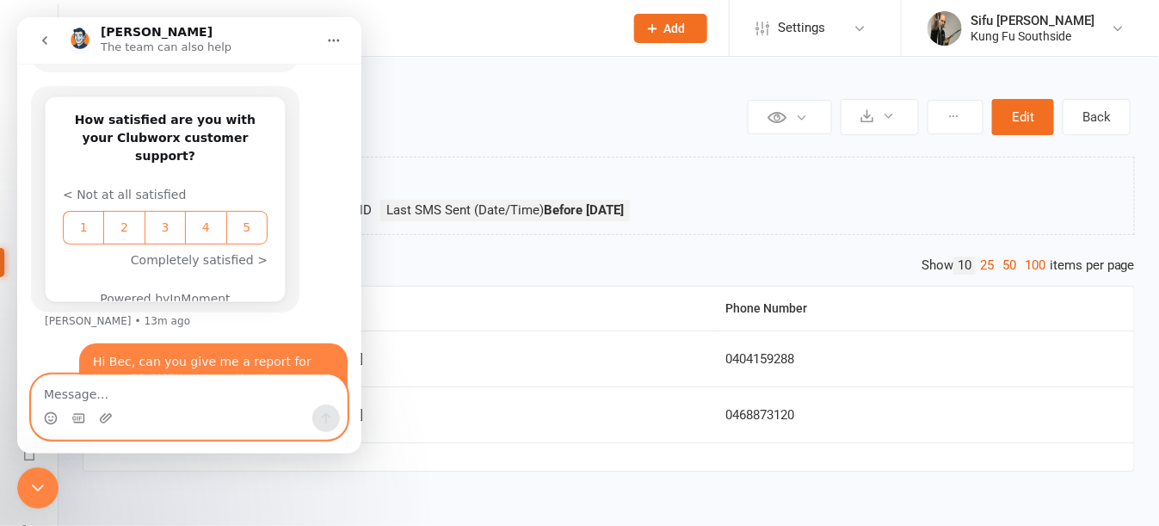
scroll to position [989, 0]
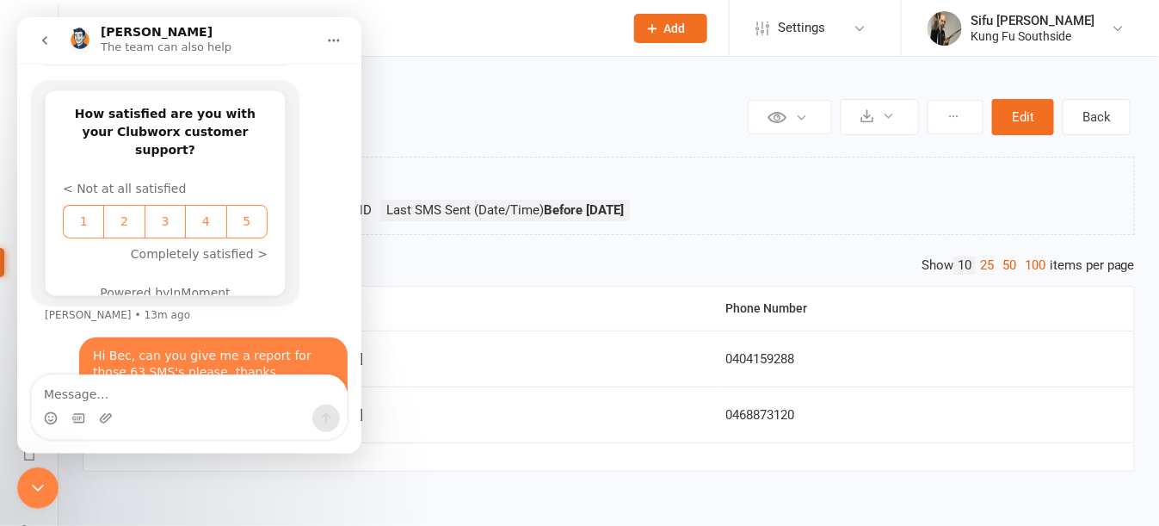
click at [513, 120] on h2 "sms" at bounding box center [428, 113] width 631 height 36
click at [1035, 116] on button "Edit" at bounding box center [1023, 117] width 62 height 36
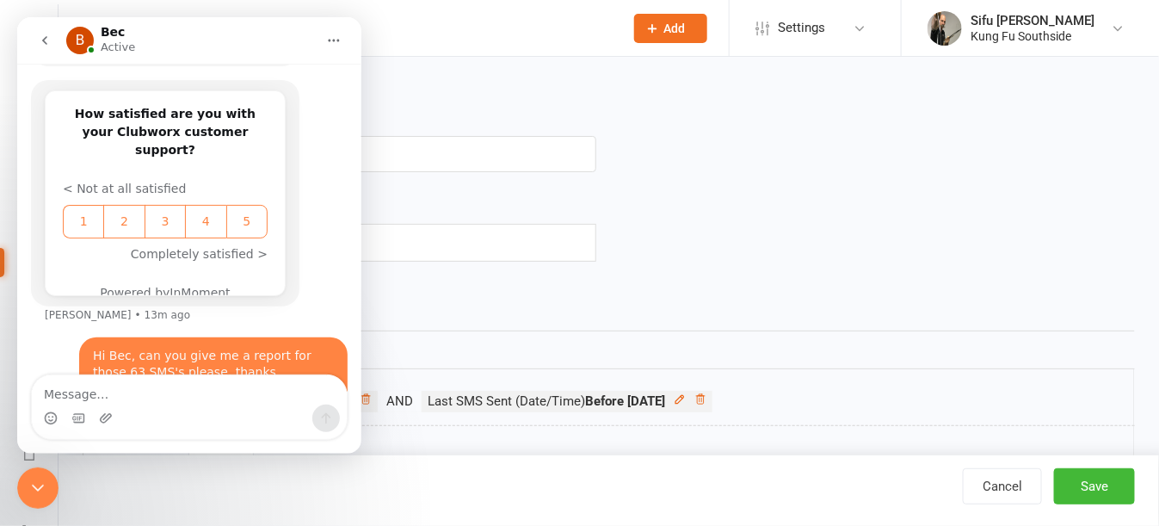
click at [56, 482] on div "Close Intercom Messenger" at bounding box center [37, 486] width 41 height 41
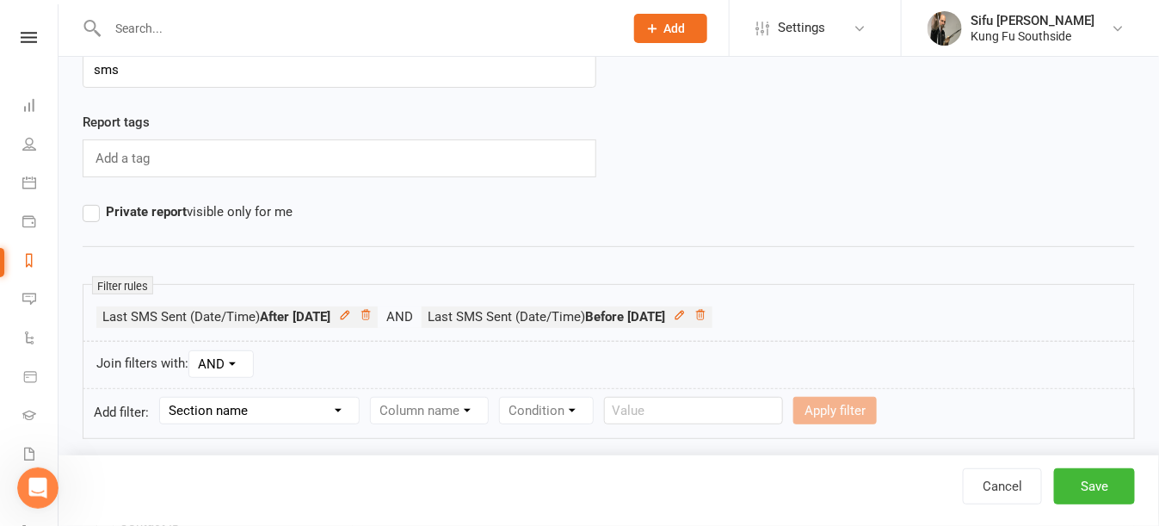
scroll to position [172, 0]
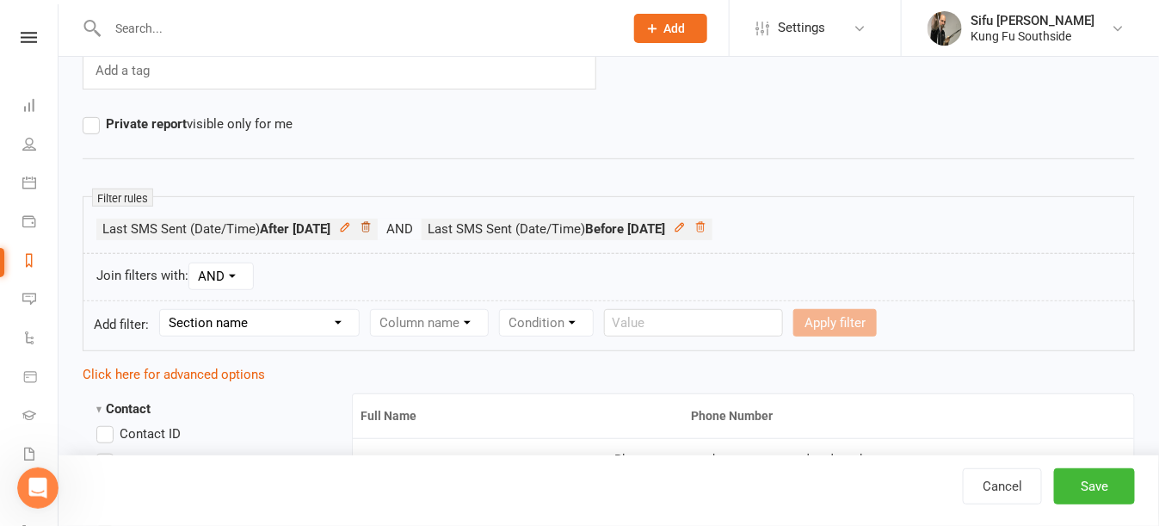
click at [372, 231] on icon at bounding box center [366, 227] width 12 height 12
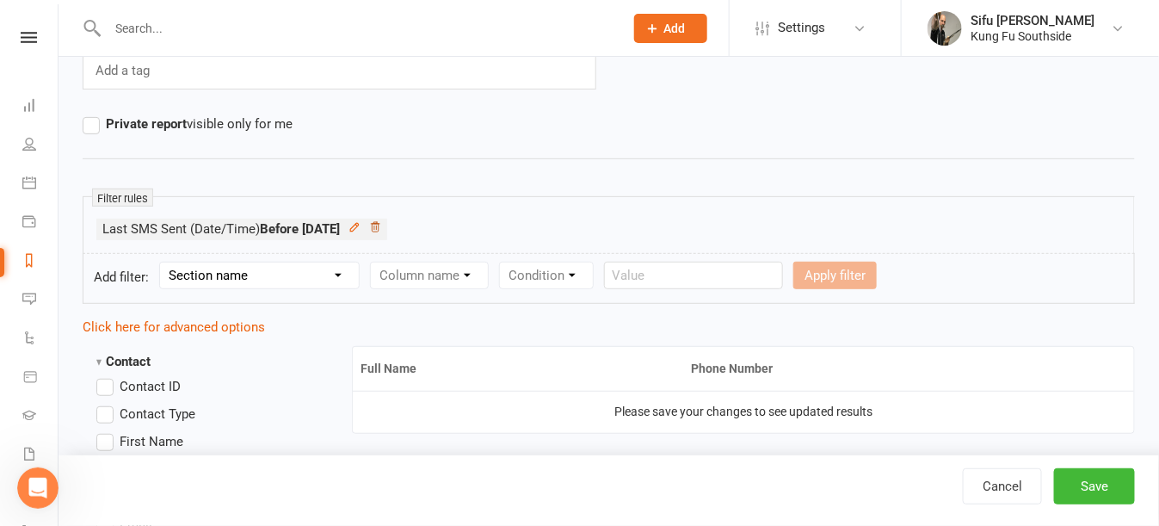
click at [381, 226] on icon at bounding box center [375, 227] width 12 height 12
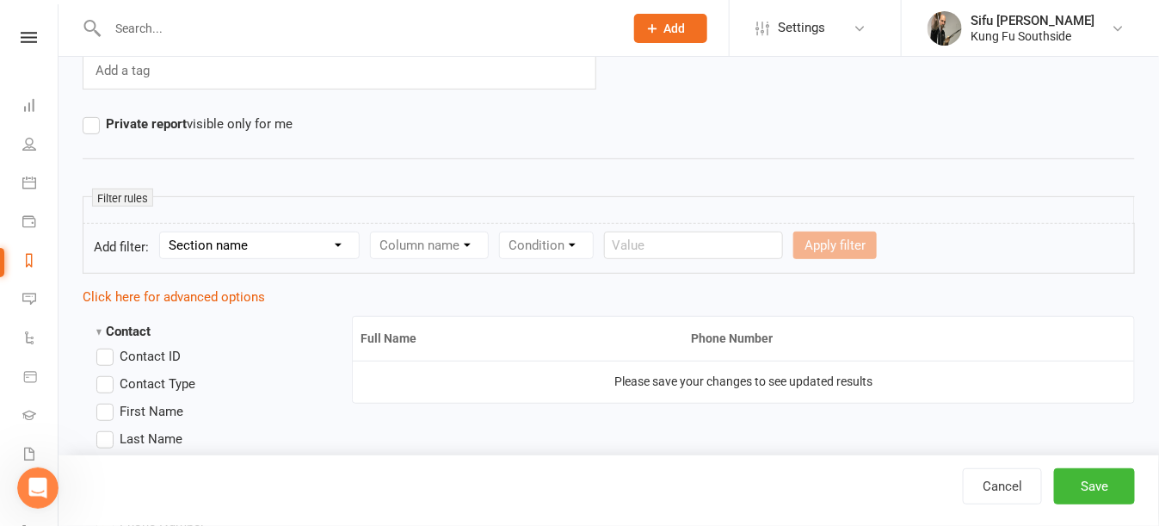
click at [209, 250] on select "Section name Contact Attendance Aggregate Payment Booking Waitlist Attendees Ca…" at bounding box center [259, 245] width 199 height 26
select select "11"
click at [163, 232] on select "Section name Contact Attendance Aggregate Payment Booking Waitlist Attendees Ca…" at bounding box center [259, 245] width 199 height 26
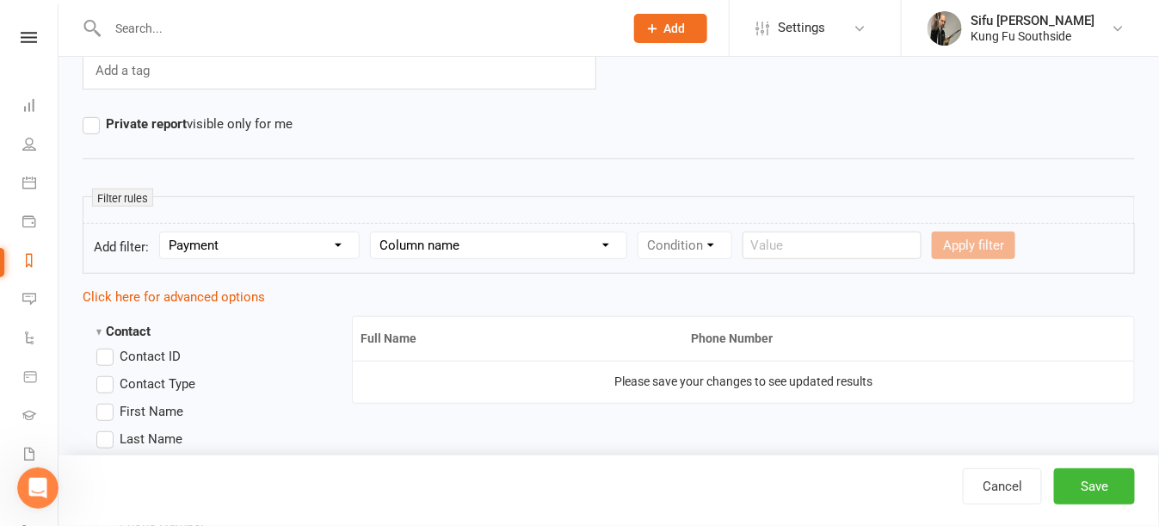
click at [434, 252] on select "Column name Payment Status Payment Due Date Payment Amount Payment Amount (afte…" at bounding box center [498, 245] width 255 height 26
select select "9"
click at [373, 232] on select "Column name Payment Status Payment Due Date Payment Amount Payment Amount (afte…" at bounding box center [498, 245] width 255 height 26
click at [710, 240] on select "Condition Is Is not Before After Before or on After or on Is blank Is not blank" at bounding box center [692, 245] width 108 height 26
select select "3"
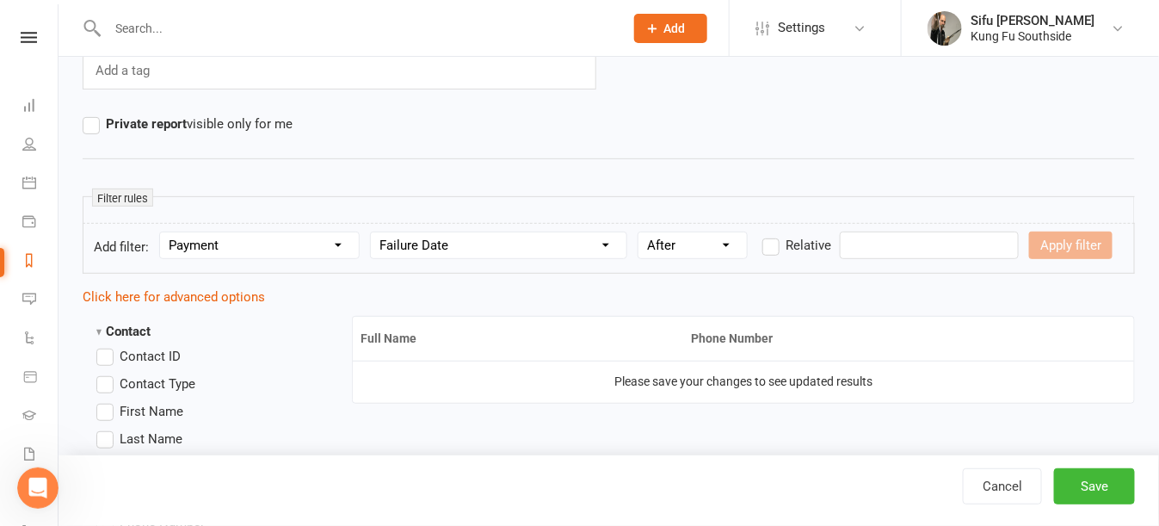
click at [641, 232] on select "Condition Is Is not Before After Before or on After or on Is blank Is not blank" at bounding box center [692, 245] width 108 height 26
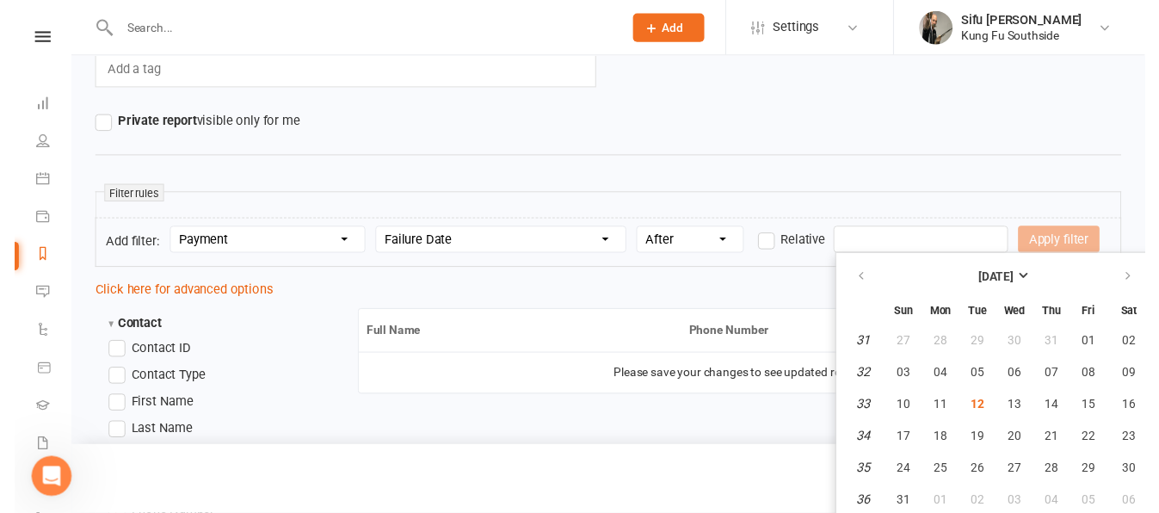
scroll to position [182, 0]
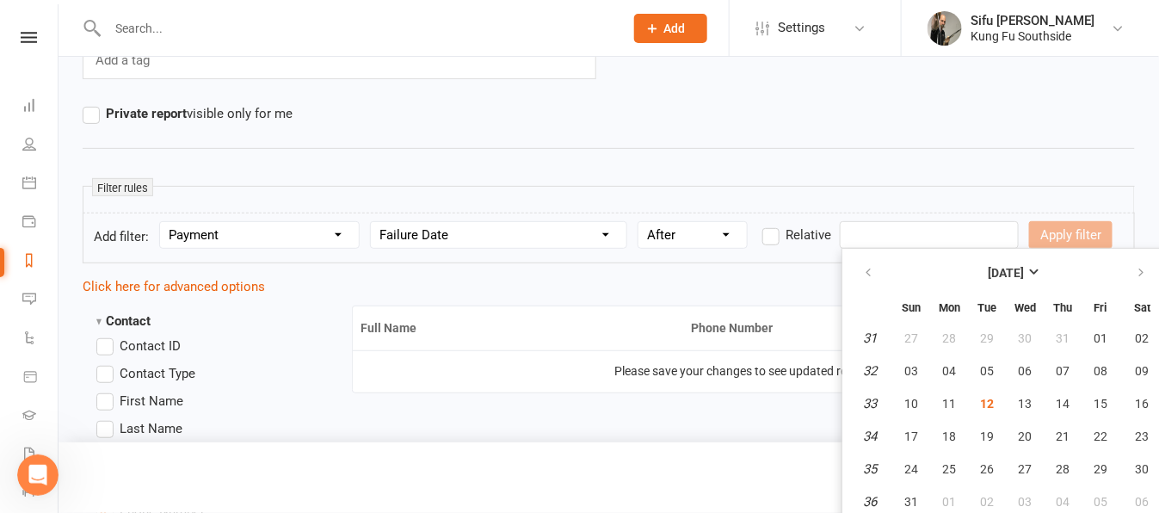
click at [889, 245] on input "text" at bounding box center [929, 235] width 179 height 28
drag, startPoint x: 860, startPoint y: 262, endPoint x: 871, endPoint y: 278, distance: 18.6
click at [860, 263] on button "button" at bounding box center [869, 272] width 37 height 31
click at [983, 338] on span "01" at bounding box center [987, 338] width 14 height 14
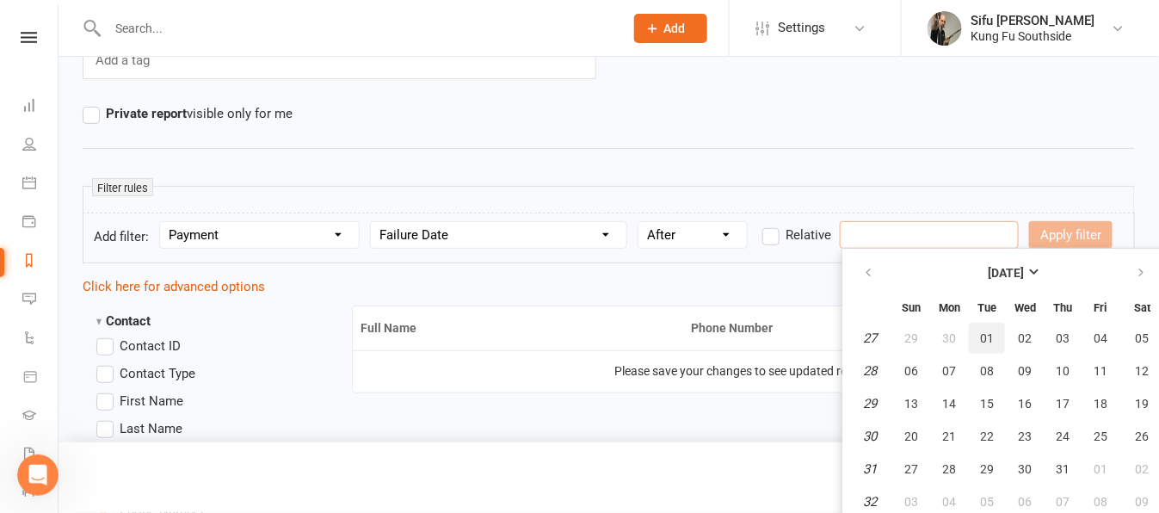
type input "01 Jul 2025"
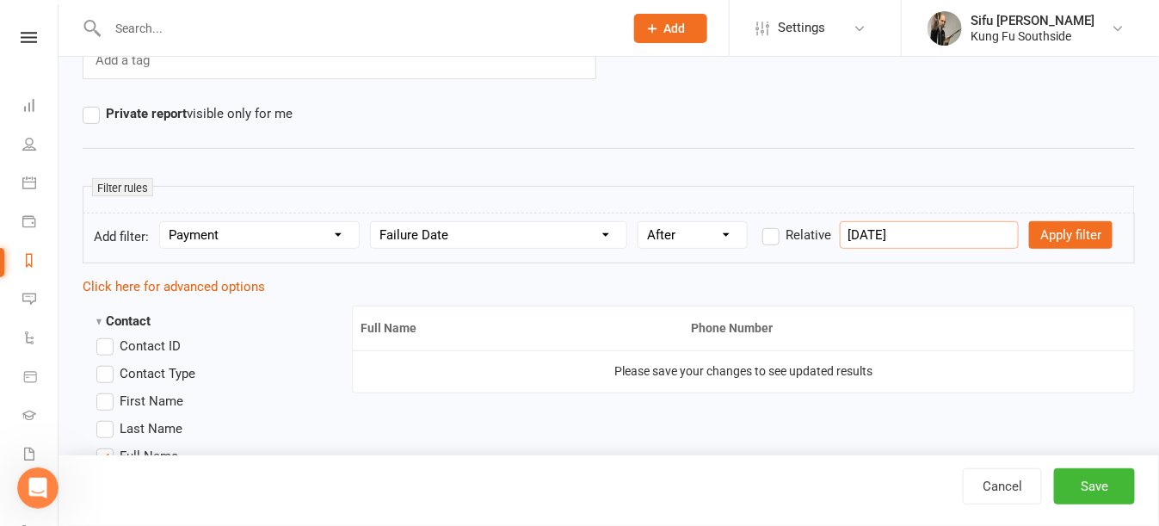
scroll to position [990, 0]
click at [1040, 237] on button "Apply filter" at bounding box center [1070, 235] width 83 height 28
select select
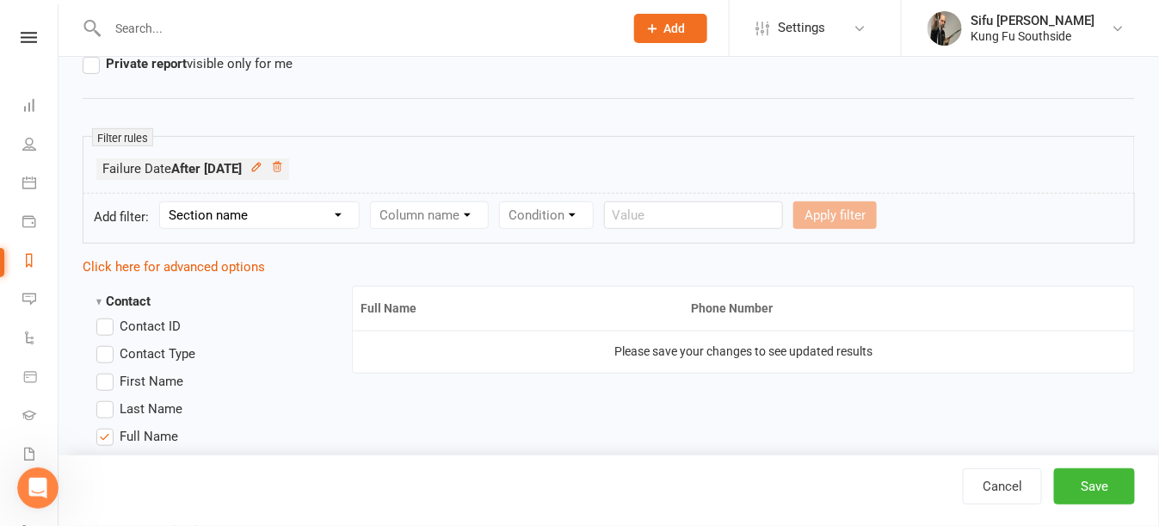
scroll to position [268, 0]
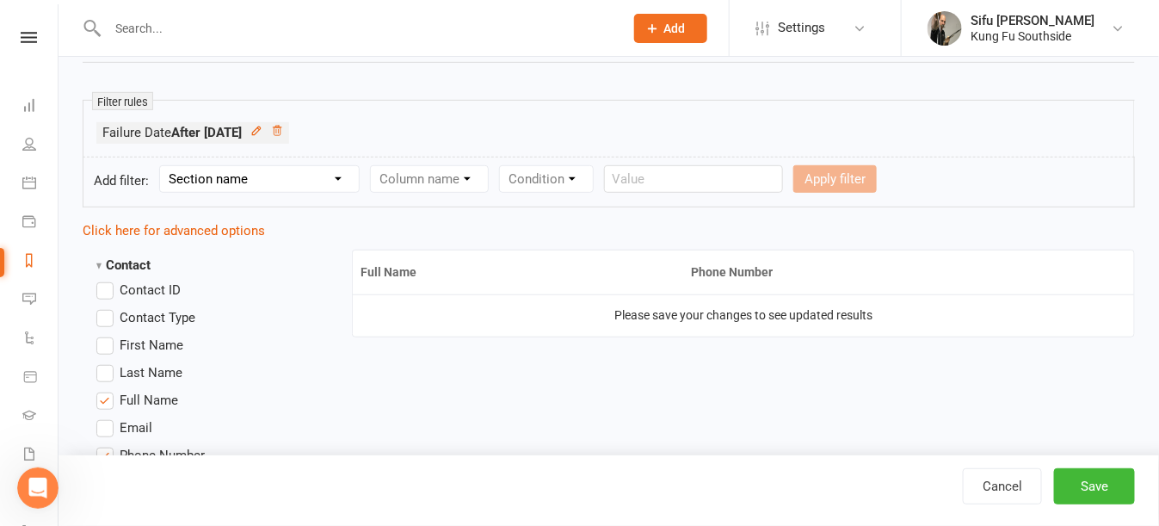
click at [101, 390] on label "Full Name" at bounding box center [137, 400] width 82 height 21
click at [101, 390] on input "Full Name" at bounding box center [101, 390] width 11 height 0
click at [101, 390] on label "Full Name" at bounding box center [137, 400] width 82 height 21
click at [101, 390] on input "Full Name" at bounding box center [101, 390] width 11 height 0
click at [1078, 485] on button "Save" at bounding box center [1094, 486] width 81 height 36
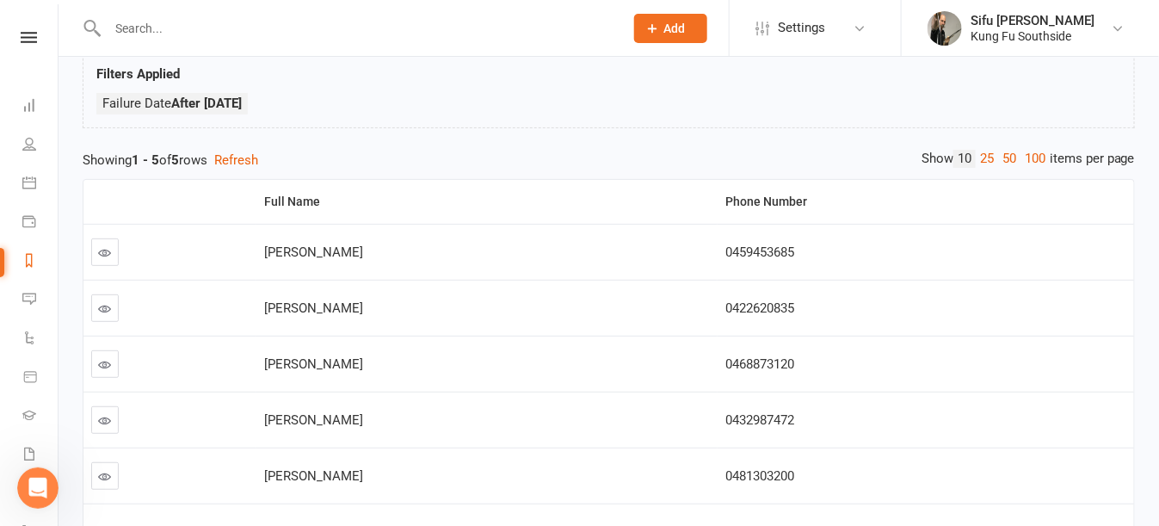
scroll to position [33, 0]
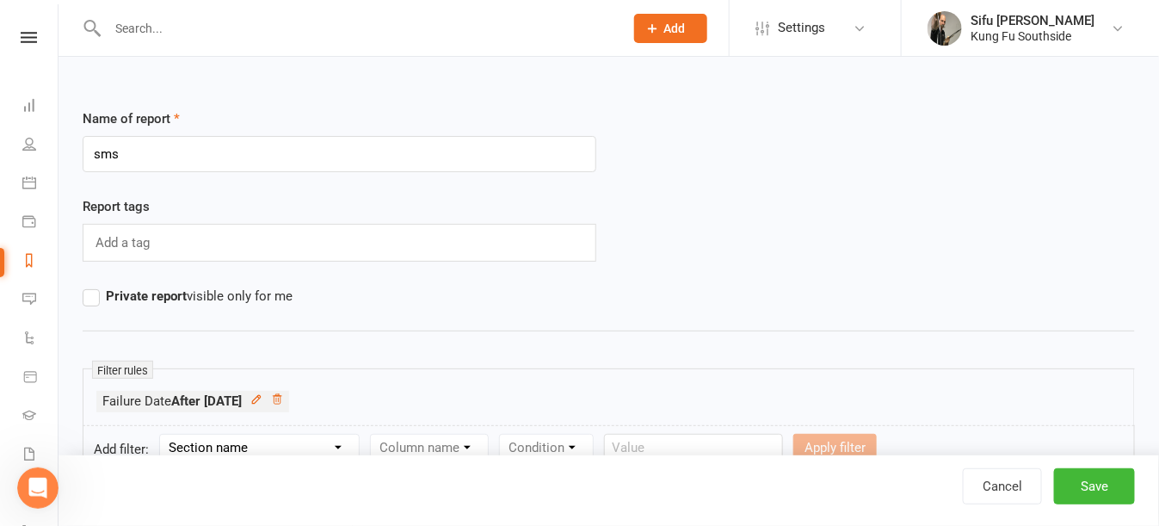
click at [35, 486] on icon "Open Intercom Messenger" at bounding box center [38, 487] width 28 height 28
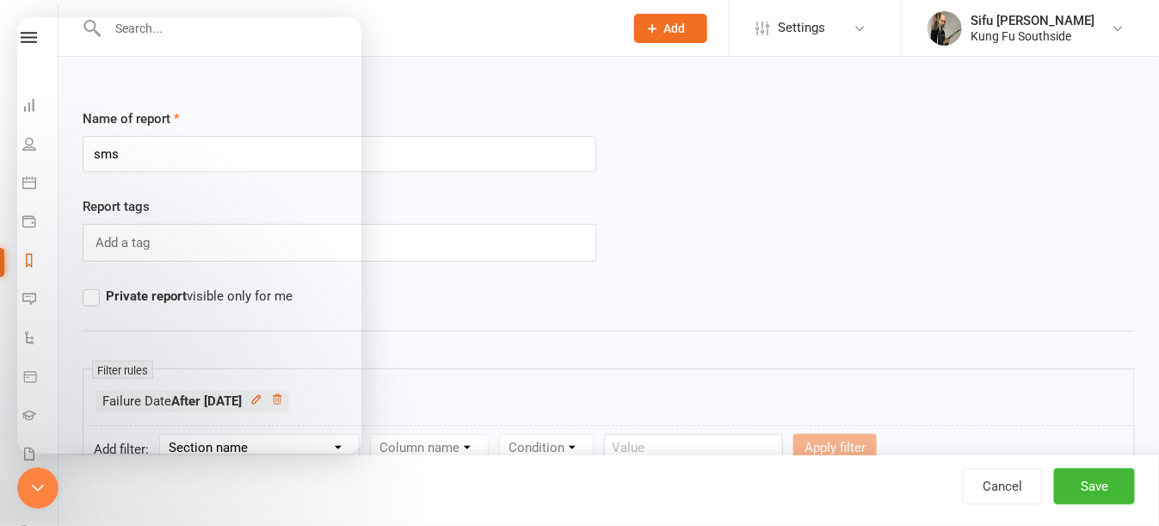
scroll to position [1006, 0]
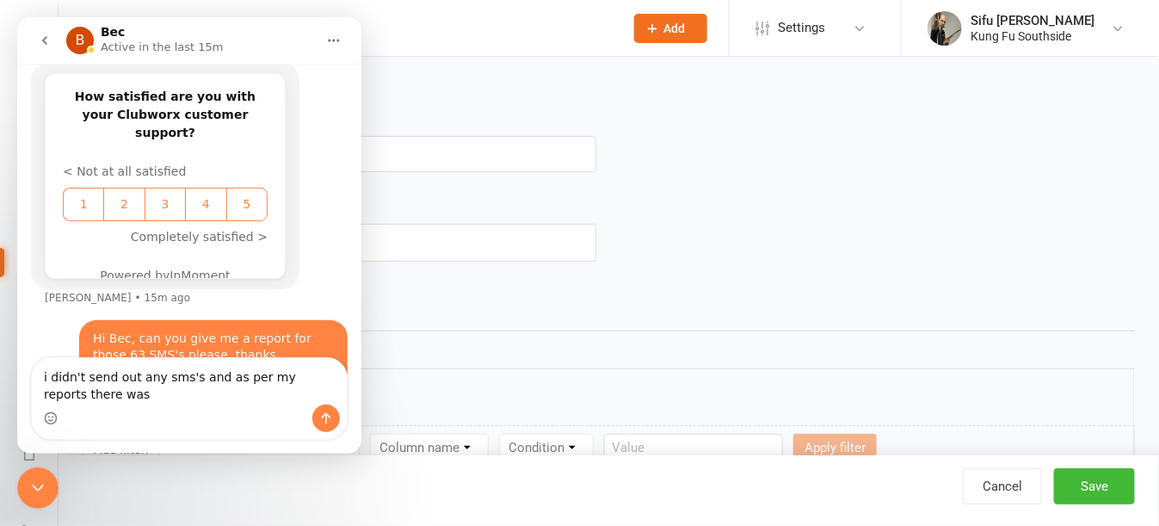
type textarea "i didn't send out any sms's and as per my reports there was"
click at [41, 43] on icon "go back" at bounding box center [45, 41] width 14 height 14
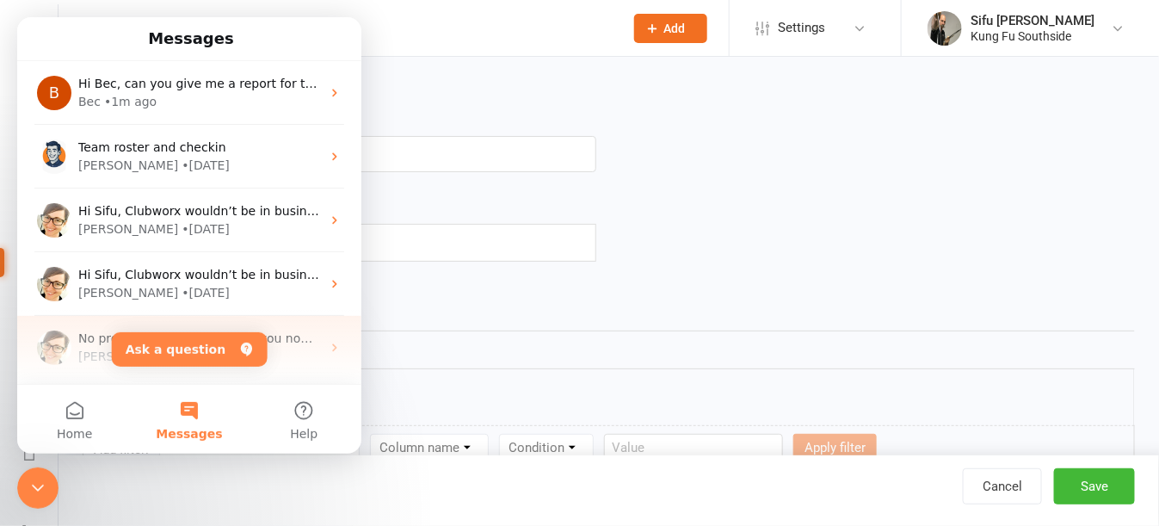
scroll to position [0, 0]
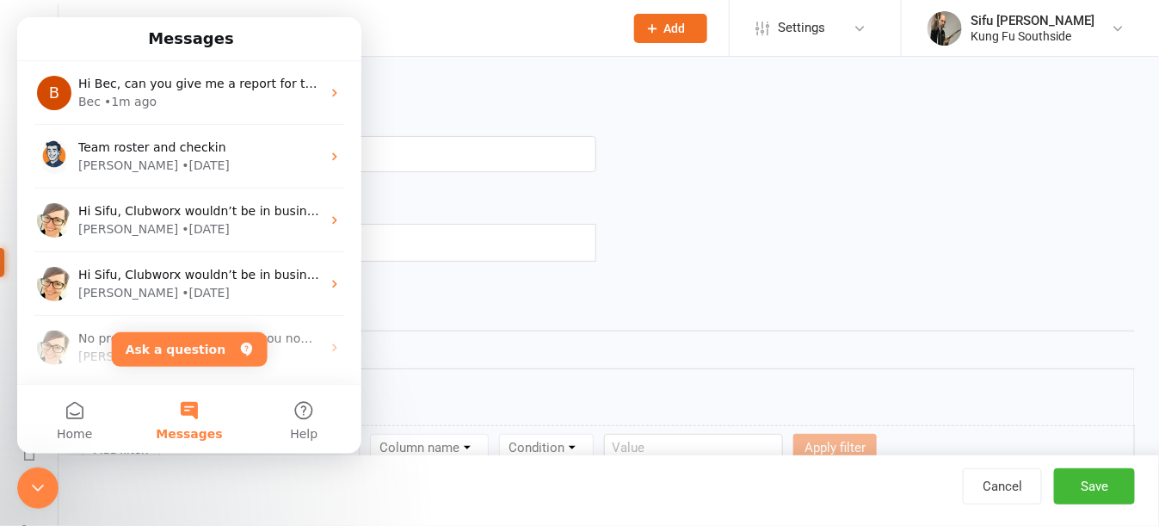
click at [29, 489] on icon "Close Intercom Messenger" at bounding box center [38, 487] width 21 height 21
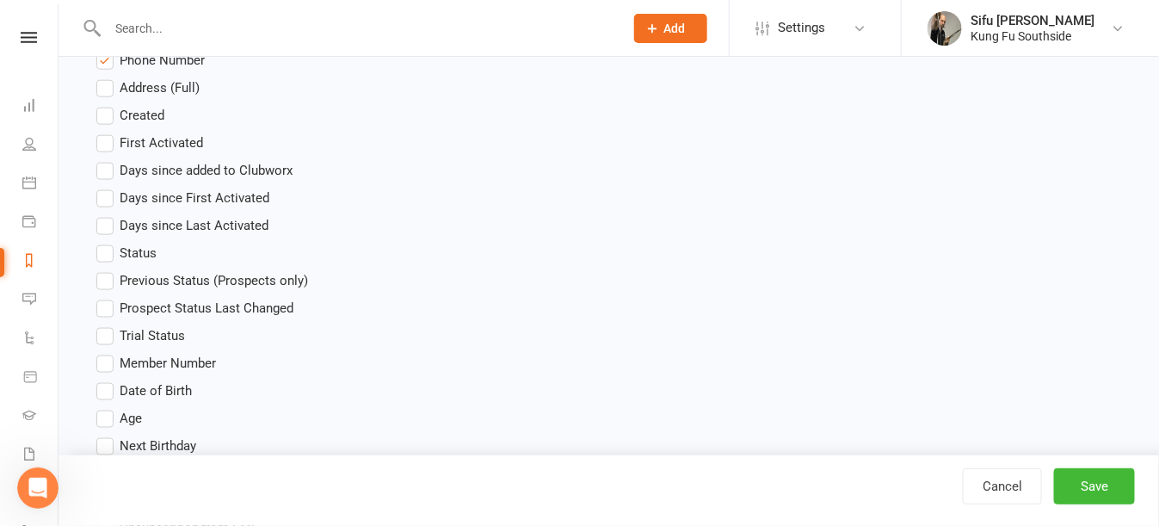
scroll to position [430, 0]
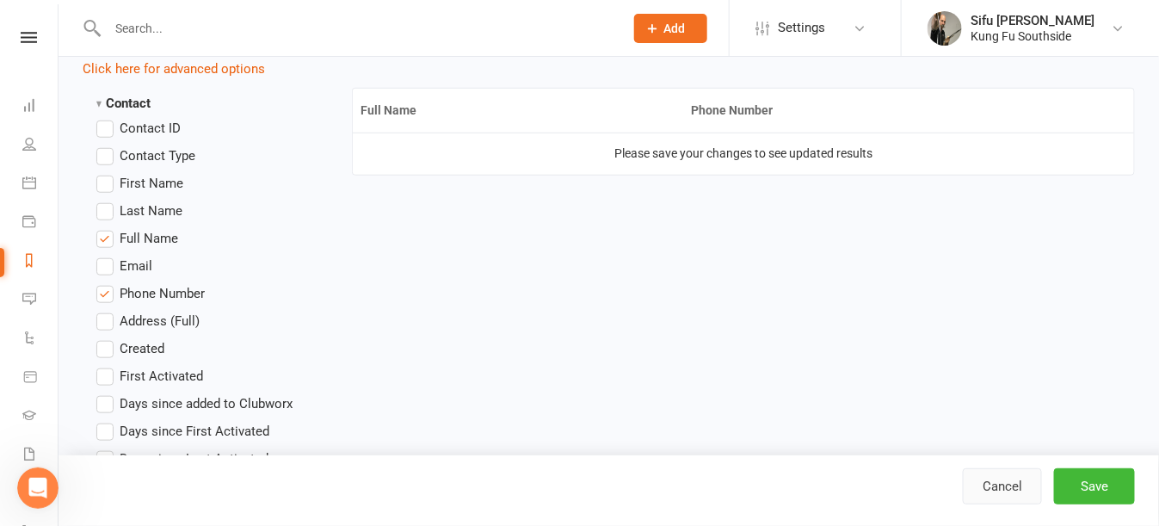
click at [1017, 495] on link "Cancel" at bounding box center [1002, 486] width 79 height 36
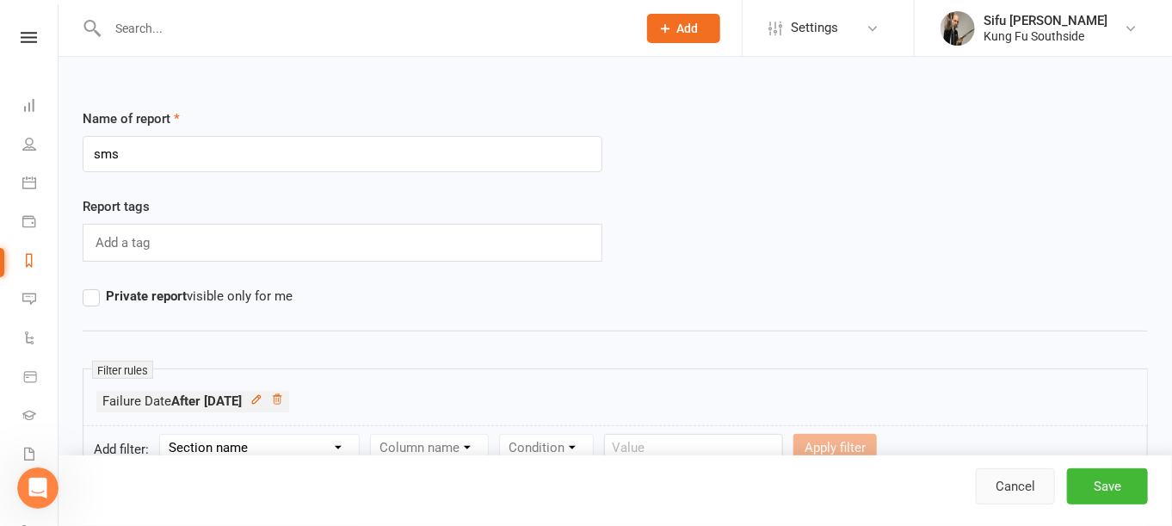
select select "50"
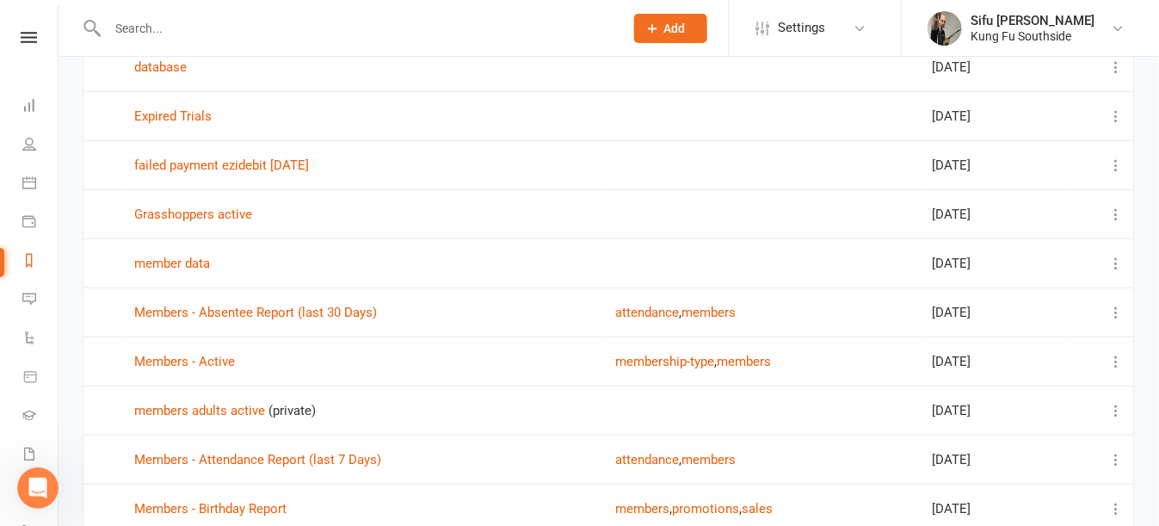
scroll to position [382, 0]
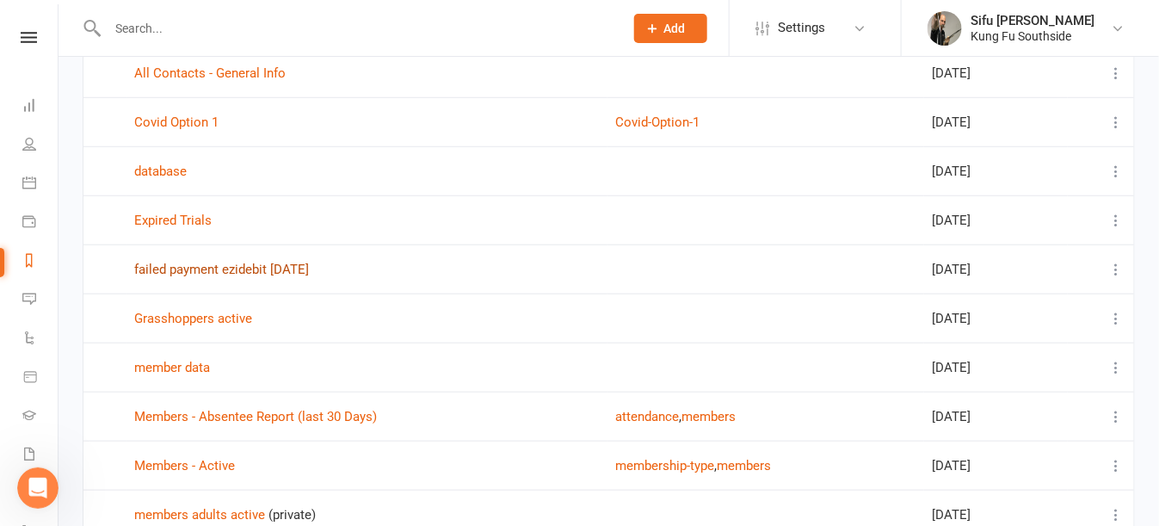
click at [236, 267] on link "failed payment ezidebit august 2023" at bounding box center [221, 269] width 175 height 15
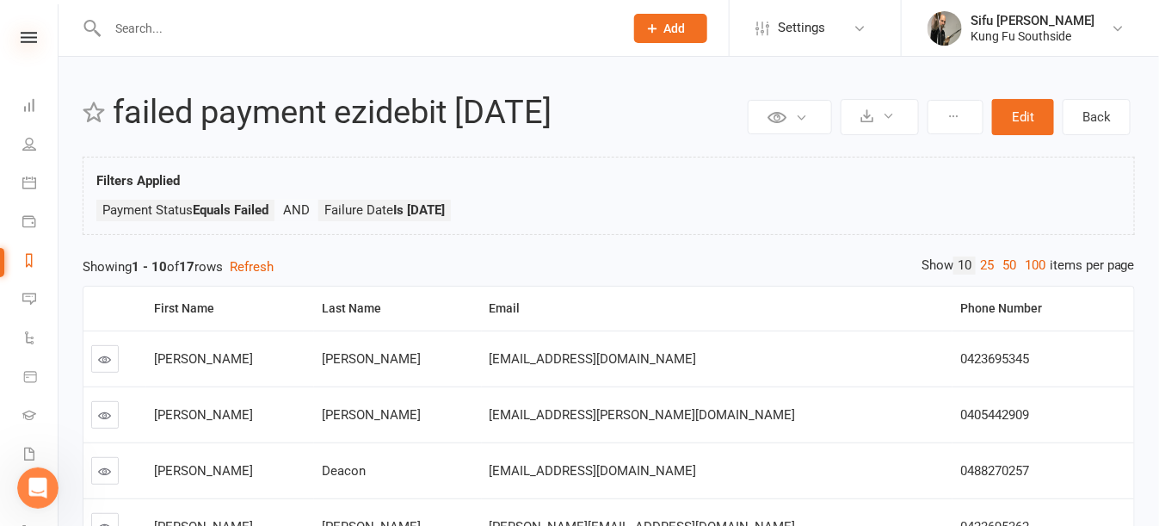
click at [21, 39] on icon at bounding box center [29, 37] width 16 height 11
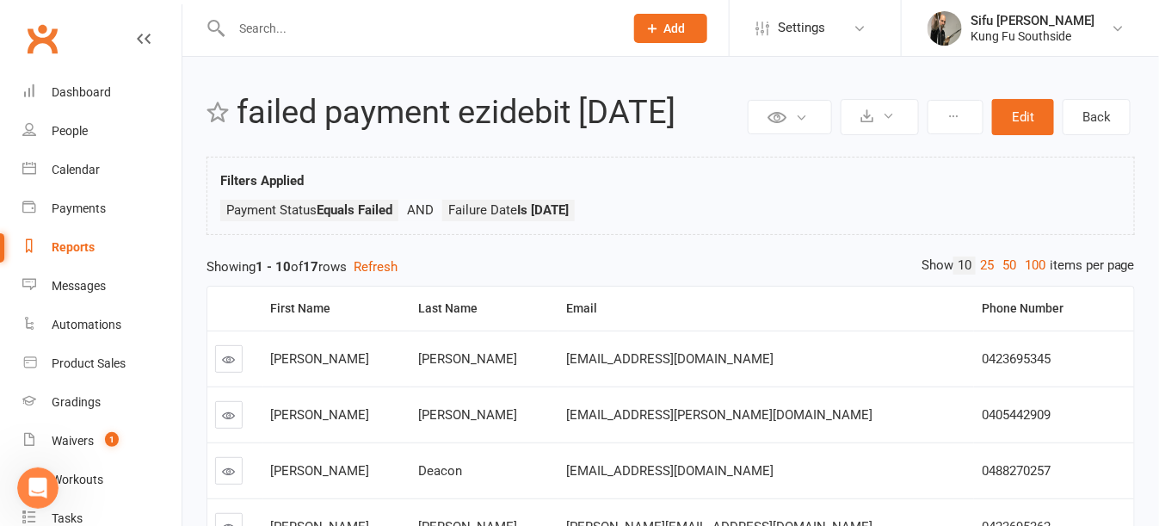
click at [77, 255] on link "Reports" at bounding box center [101, 247] width 159 height 39
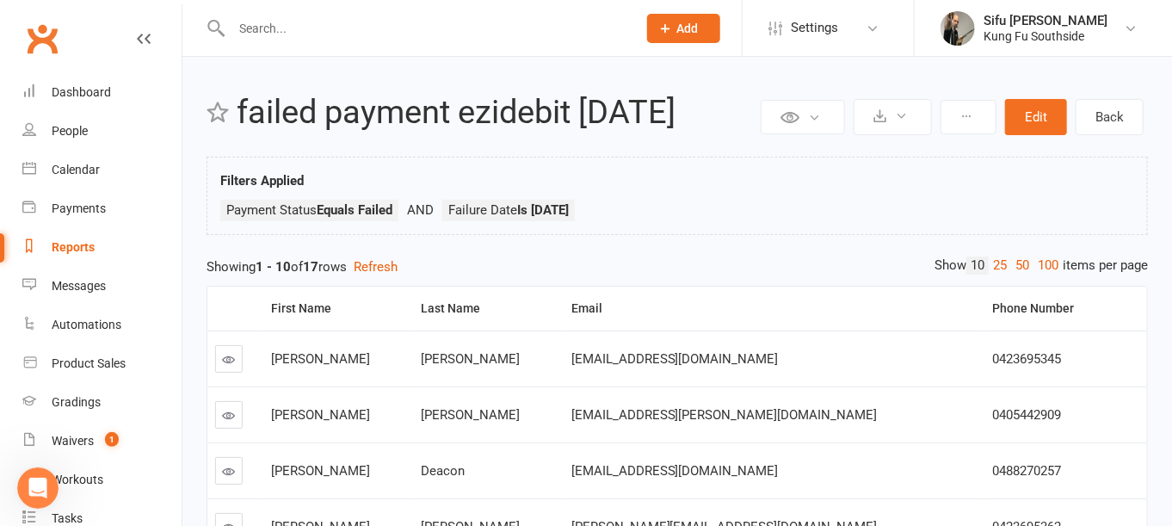
select select "50"
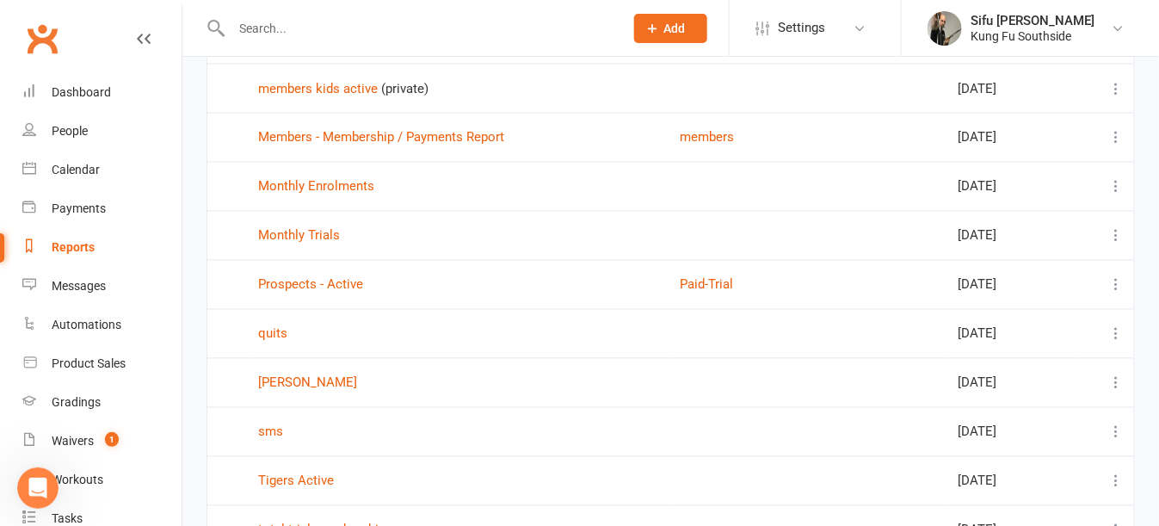
scroll to position [1032, 0]
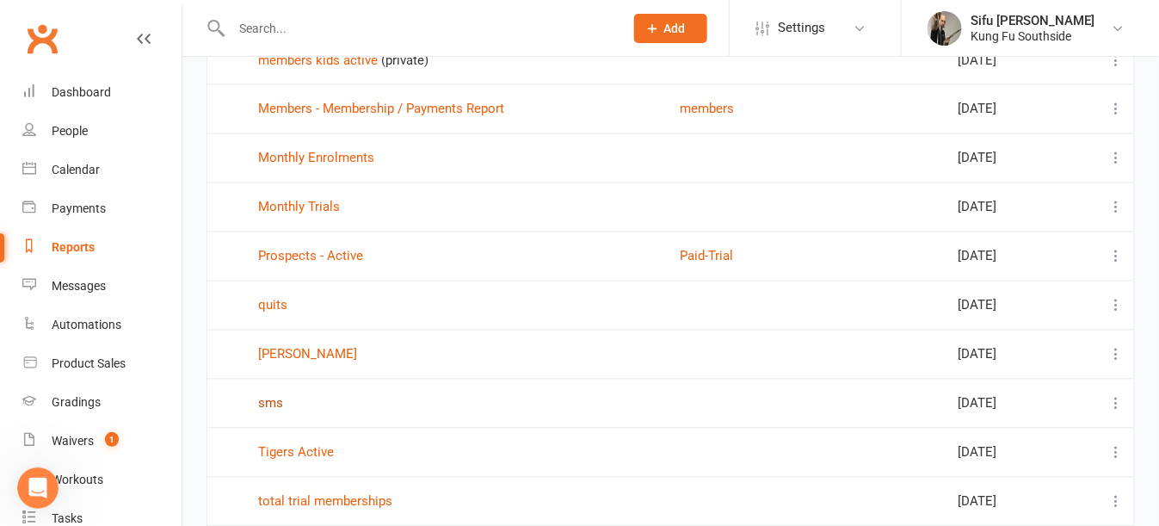
click at [268, 396] on link "sms" at bounding box center [270, 403] width 25 height 15
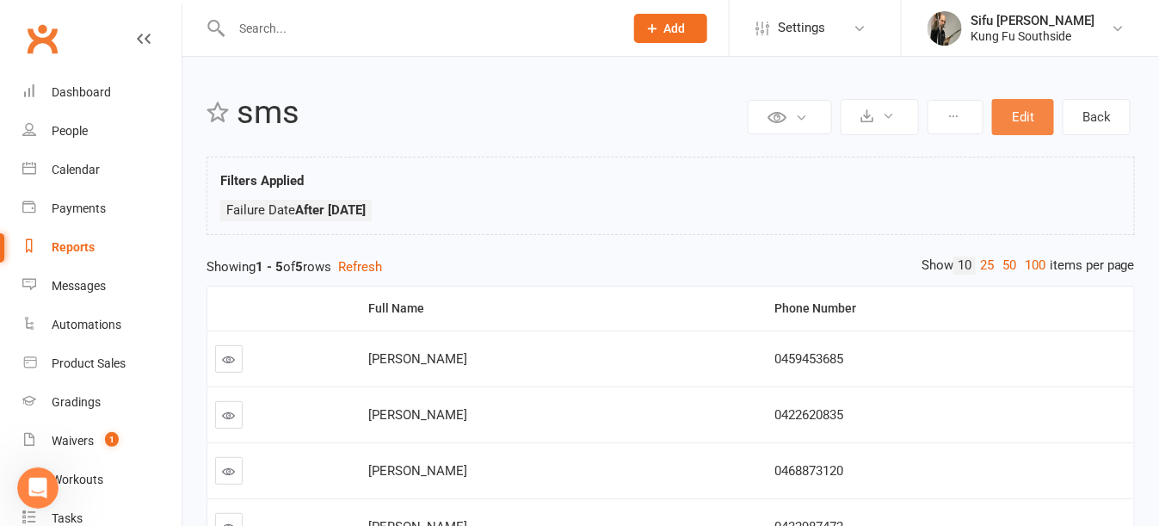
click at [1020, 125] on button "Edit" at bounding box center [1023, 117] width 62 height 36
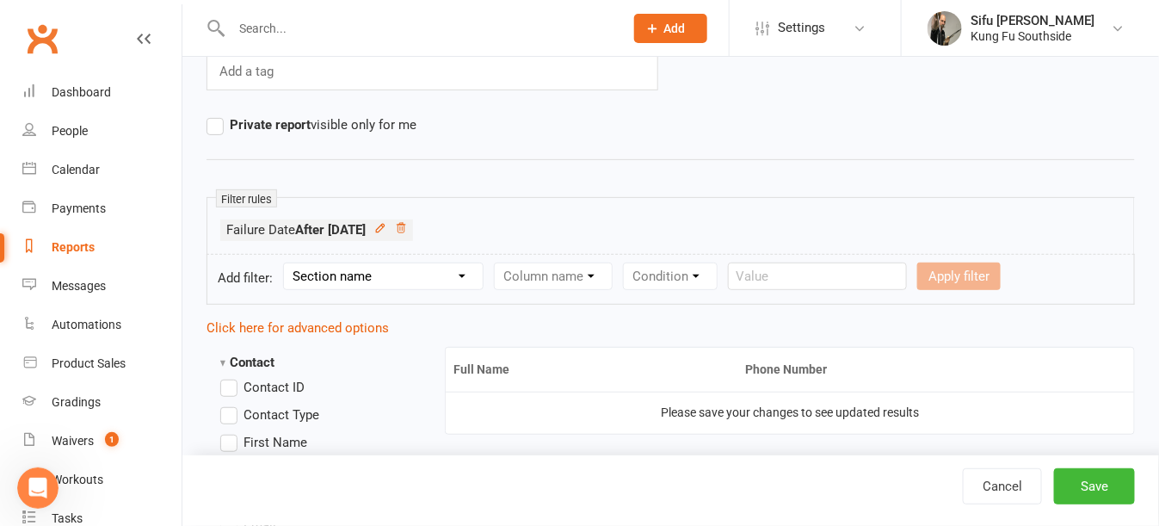
scroll to position [172, 0]
click at [407, 228] on icon at bounding box center [401, 227] width 12 height 12
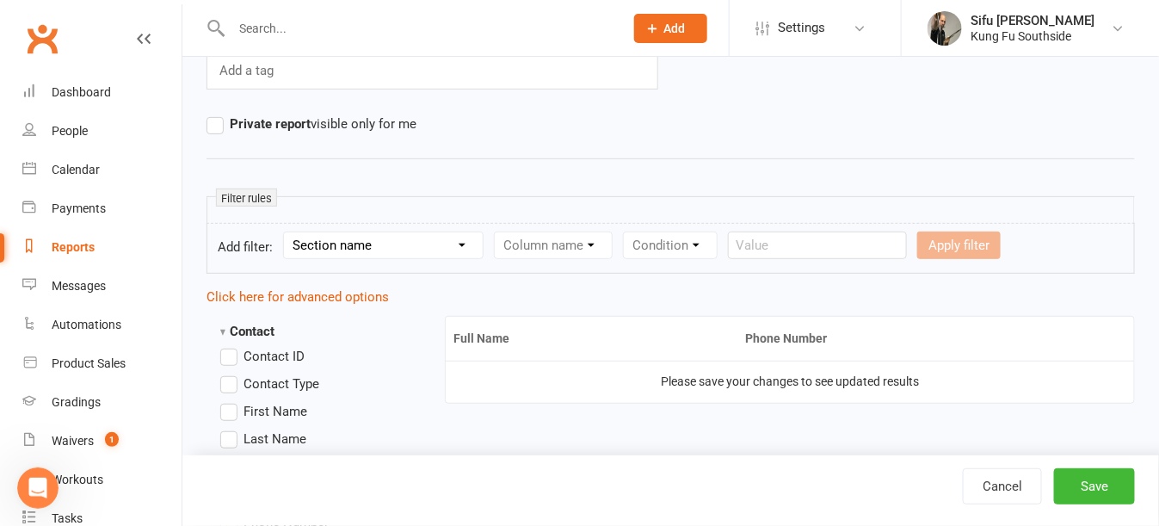
click at [354, 250] on select "Section name Contact Attendance Aggregate Payment Booking Waitlist Attendees Ca…" at bounding box center [383, 245] width 199 height 26
click at [286, 232] on select "Section name Contact Attendance Aggregate Payment Booking Waitlist Attendees Ca…" at bounding box center [383, 245] width 199 height 26
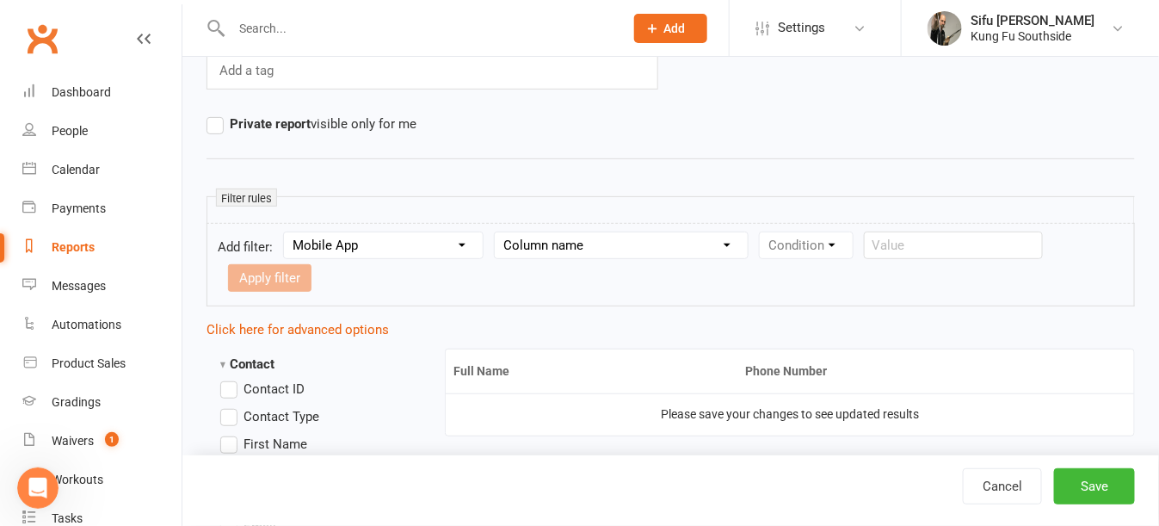
click at [342, 245] on select "Section name Contact Attendance Aggregate Payment Booking Waitlist Attendees Ca…" at bounding box center [383, 245] width 199 height 26
select select "11"
click at [286, 232] on select "Section name Contact Attendance Aggregate Payment Booking Waitlist Attendees Ca…" at bounding box center [383, 245] width 199 height 26
click at [594, 243] on select "Column name Payment Status Payment Due Date Payment Amount Payment Amount (afte…" at bounding box center [622, 245] width 255 height 26
select select "0"
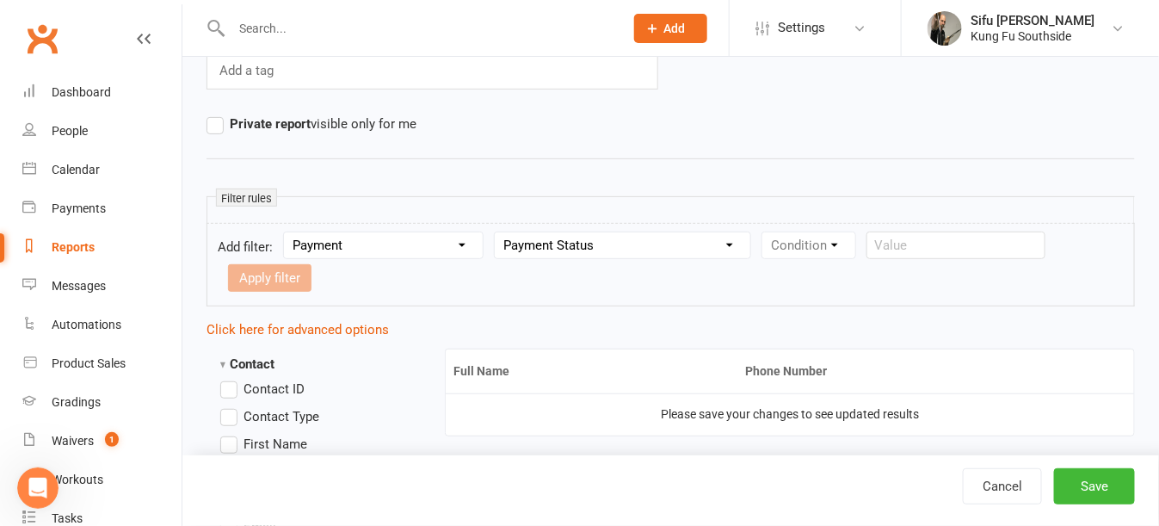
click at [497, 232] on select "Column name Payment Status Payment Due Date Payment Amount Payment Amount (afte…" at bounding box center [622, 245] width 255 height 26
click at [798, 240] on select "Condition Equals Does not equal Contains Does not contain Is blank or does not …" at bounding box center [861, 245] width 198 height 26
select select "0"
click at [765, 232] on select "Condition Equals Does not equal Contains Does not contain Is blank or does not …" at bounding box center [861, 245] width 198 height 26
click at [994, 243] on select "Value Upcoming Paid Failed Skipped Pending Process manually Submitted" at bounding box center [1041, 245] width 139 height 26
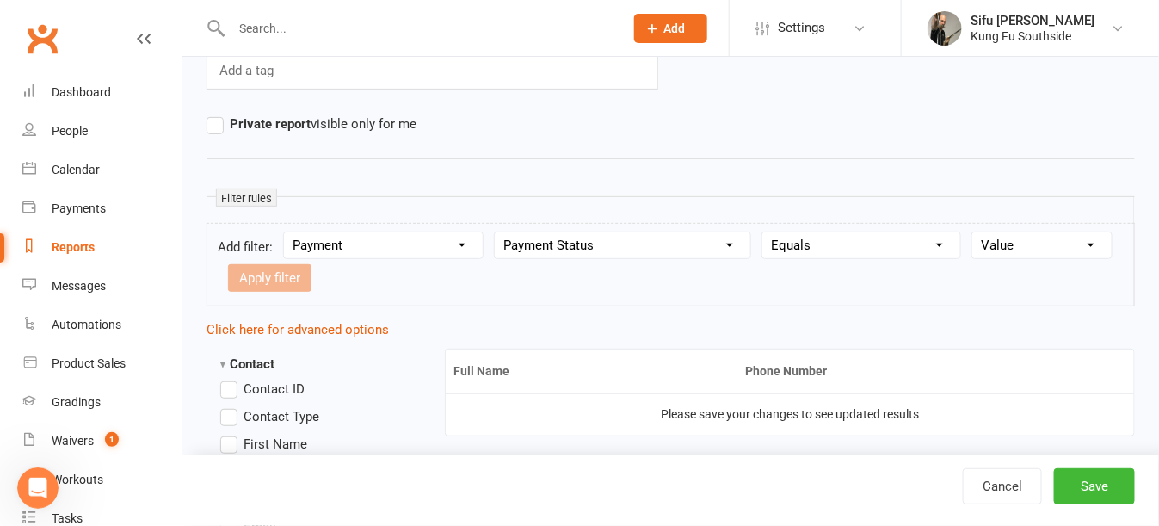
select select "2"
click at [972, 232] on select "Value Upcoming Paid Failed Skipped Pending Process manually Submitted" at bounding box center [1041, 245] width 139 height 26
click at [286, 274] on button "Apply filter" at bounding box center [269, 278] width 83 height 28
select select
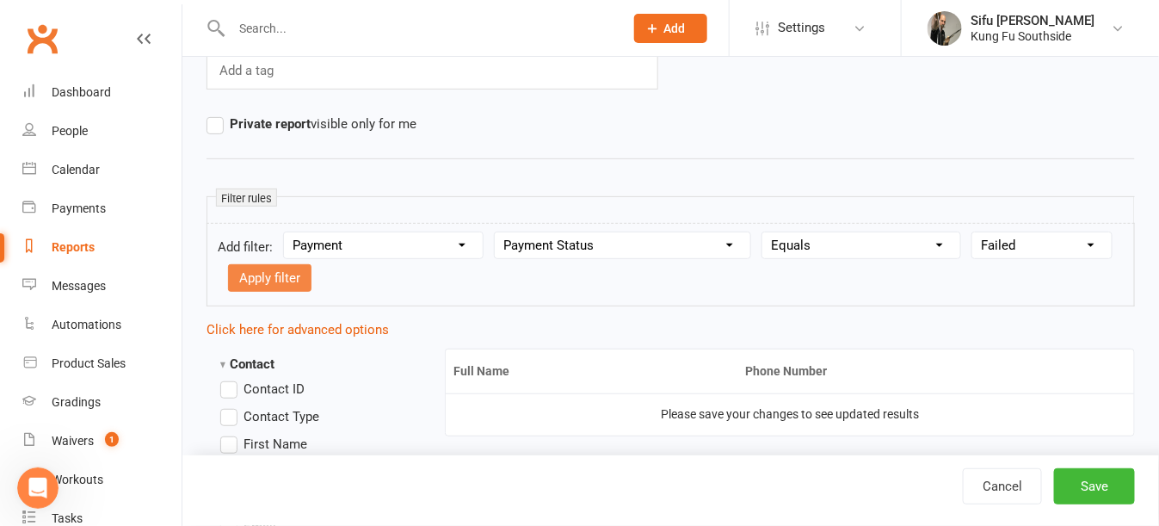
select select
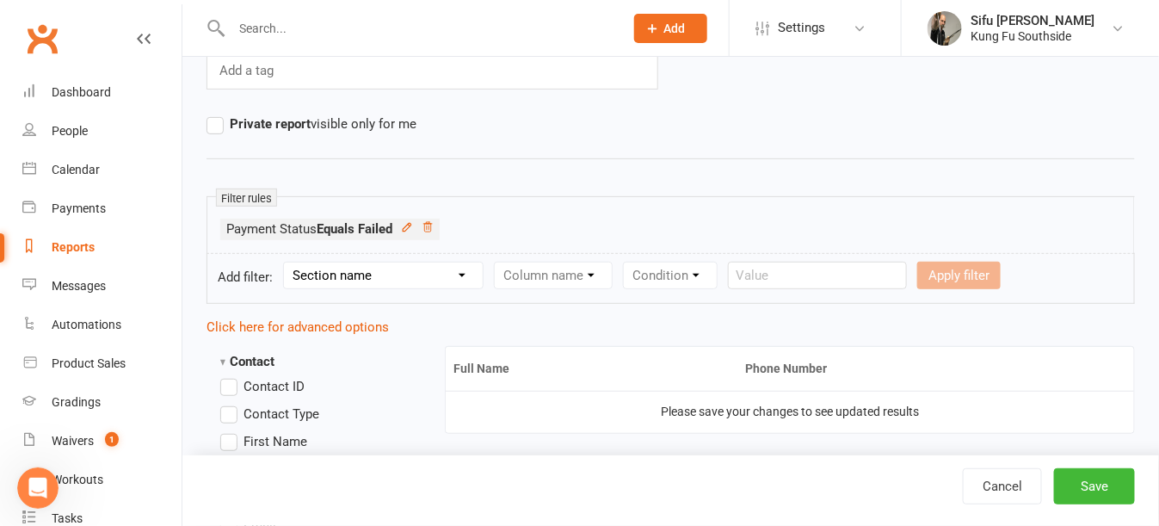
click at [369, 275] on select "Section name Contact Attendance Aggregate Payment Booking Waitlist Attendees Ca…" at bounding box center [383, 275] width 199 height 26
select select "11"
click at [286, 262] on select "Section name Contact Attendance Aggregate Payment Booking Waitlist Attendees Ca…" at bounding box center [383, 275] width 199 height 26
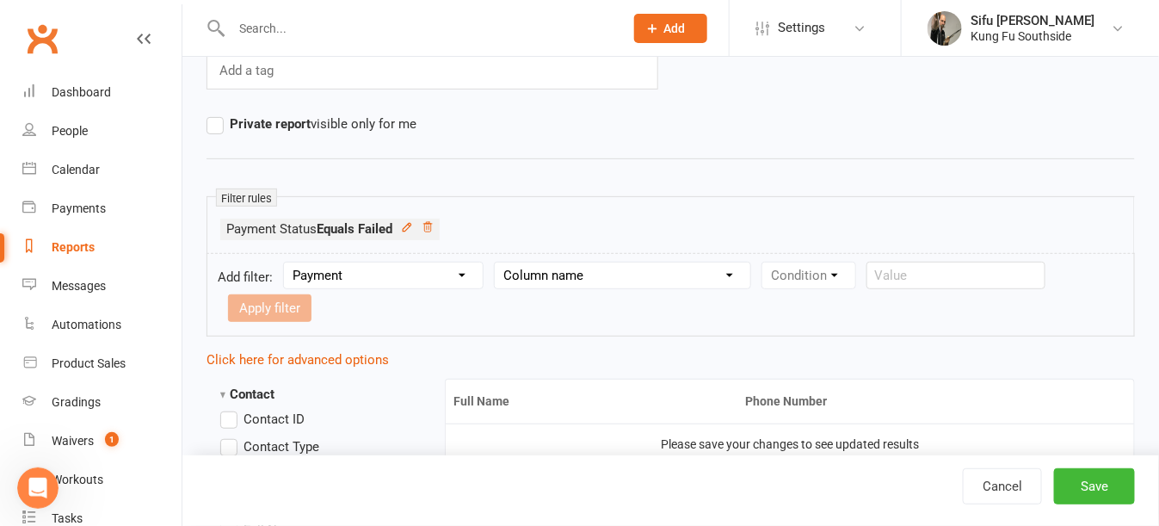
click at [609, 267] on select "Column name Payment Status Payment Due Date Payment Amount Payment Amount (afte…" at bounding box center [622, 275] width 255 height 26
select select "9"
click at [497, 262] on select "Column name Payment Status Payment Due Date Payment Amount Payment Amount (afte…" at bounding box center [622, 275] width 255 height 26
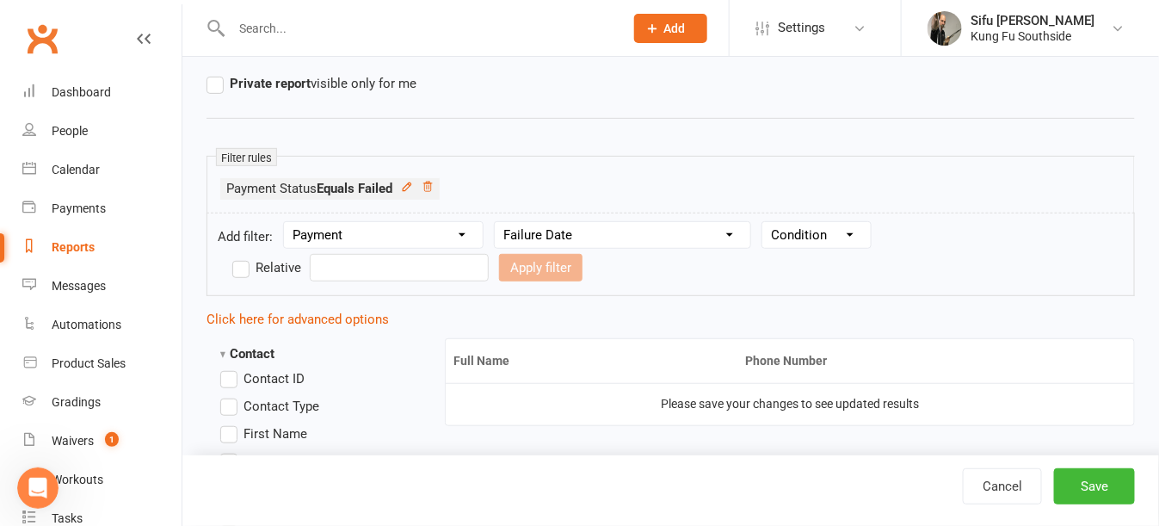
click at [1014, 216] on form "Add filter: Section name Contact Attendance Aggregate Payment Booking Waitlist …" at bounding box center [670, 253] width 928 height 83
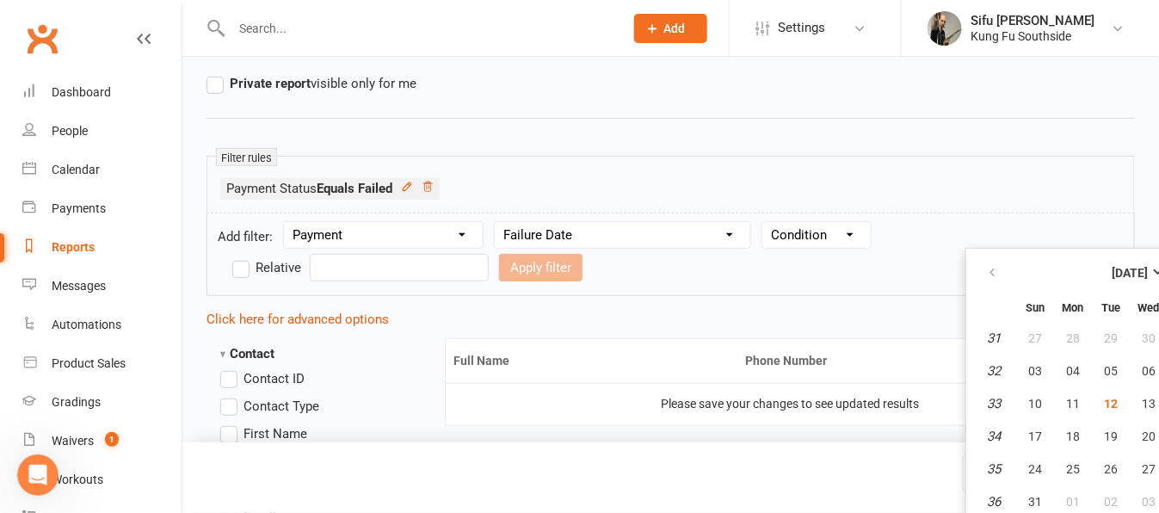
click at [489, 254] on input "text" at bounding box center [399, 268] width 179 height 28
click at [998, 270] on button "button" at bounding box center [993, 272] width 37 height 31
click at [1107, 341] on span "01" at bounding box center [1111, 338] width 14 height 14
type input "01 Jul 2025"
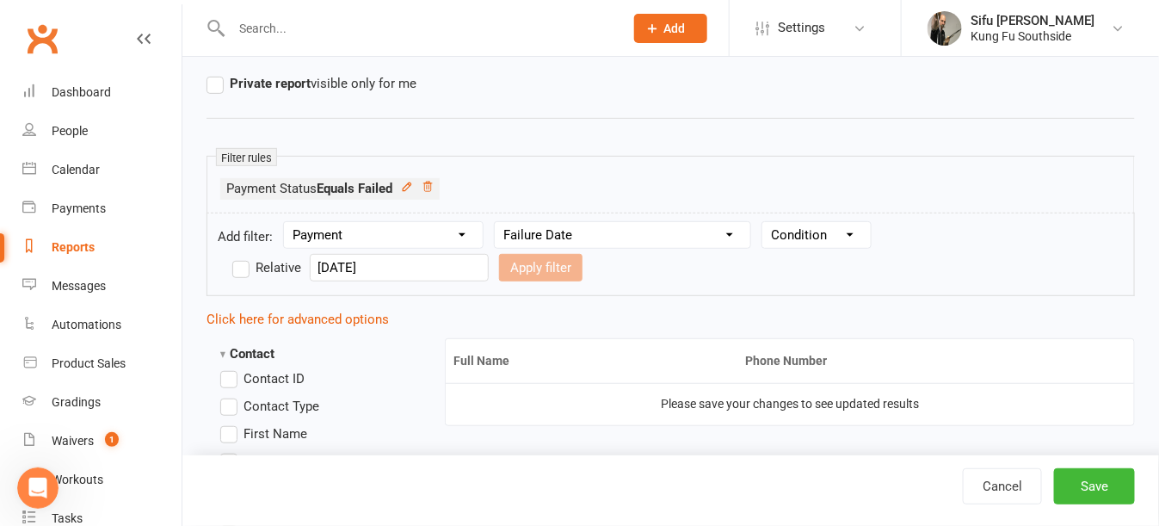
click at [809, 243] on select "Condition Is Is not Before After Before or on After or on Is blank Is not blank" at bounding box center [816, 235] width 108 height 26
select select "3"
click at [765, 222] on select "Condition Is Is not Before After Before or on After or on Is blank Is not blank" at bounding box center [816, 235] width 108 height 26
click at [489, 254] on input "text" at bounding box center [399, 268] width 179 height 28
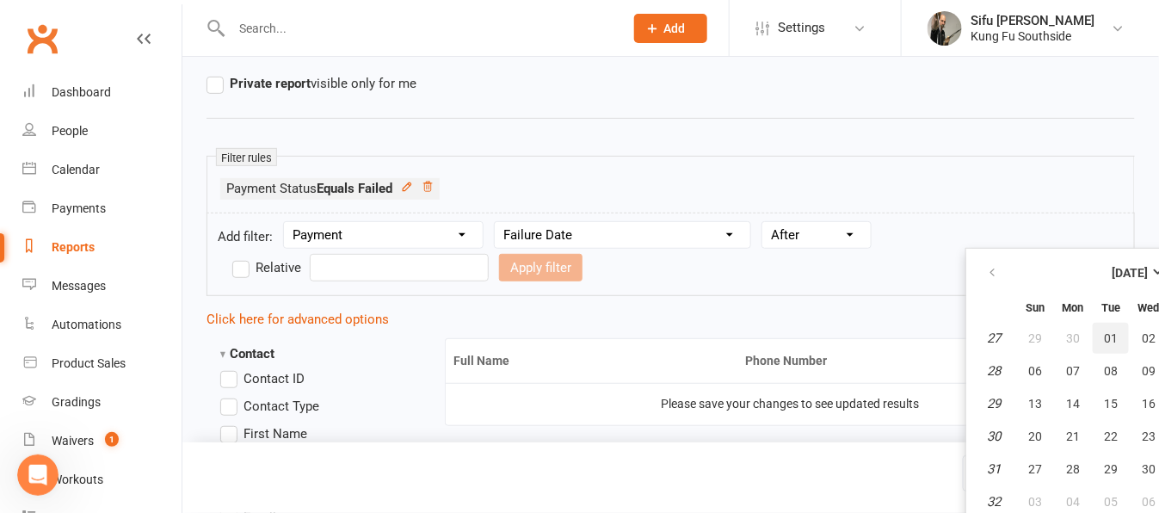
click at [1104, 338] on span "01" at bounding box center [1111, 338] width 14 height 14
type input "01 Jul 2025"
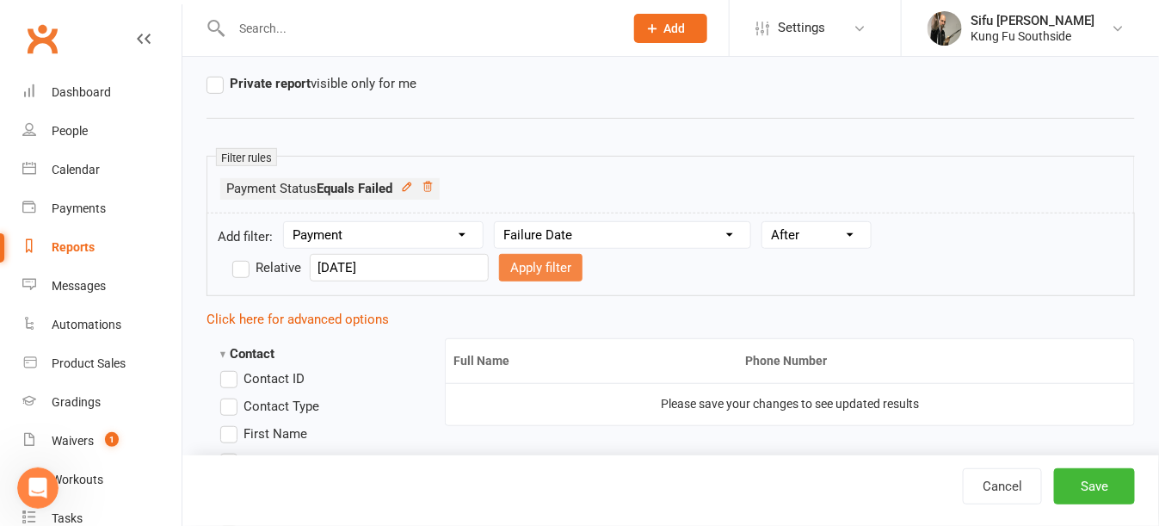
click at [499, 274] on button "Apply filter" at bounding box center [540, 268] width 83 height 28
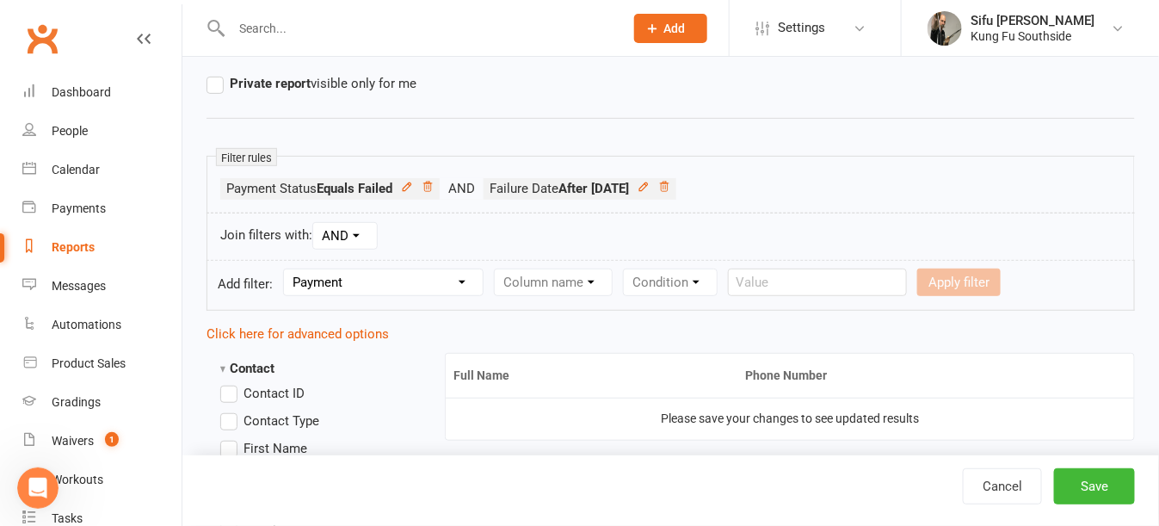
select select
click at [1086, 479] on button "Save" at bounding box center [1094, 486] width 81 height 36
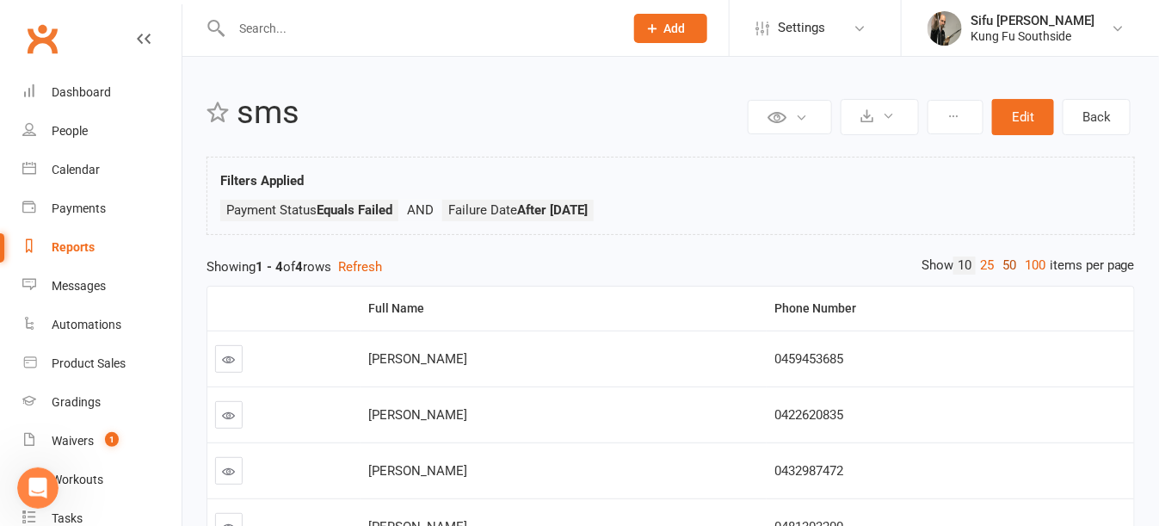
click at [998, 265] on link "50" at bounding box center [1009, 265] width 22 height 18
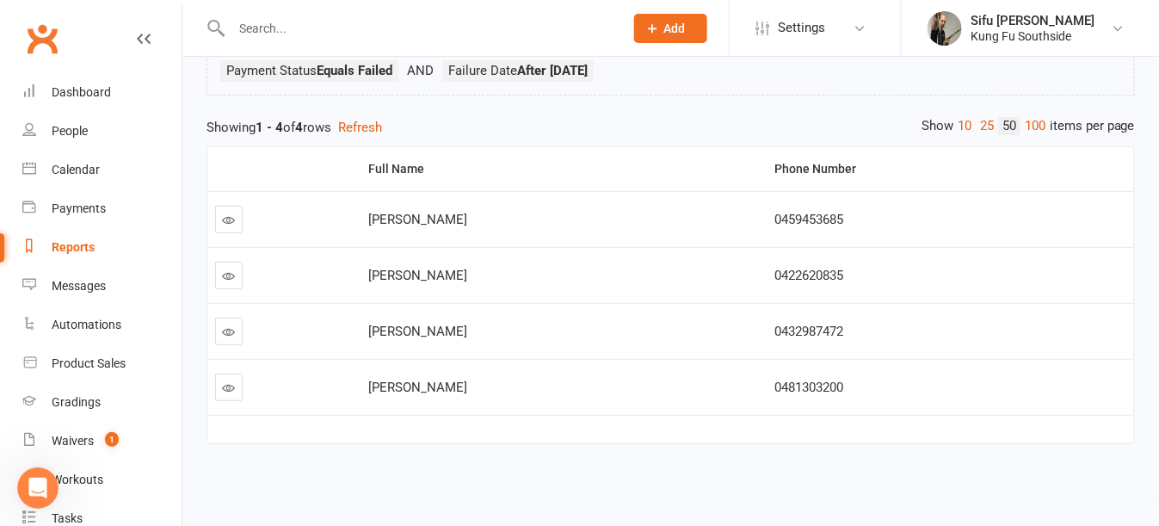
click at [27, 493] on div "Open Intercom Messenger" at bounding box center [37, 486] width 57 height 57
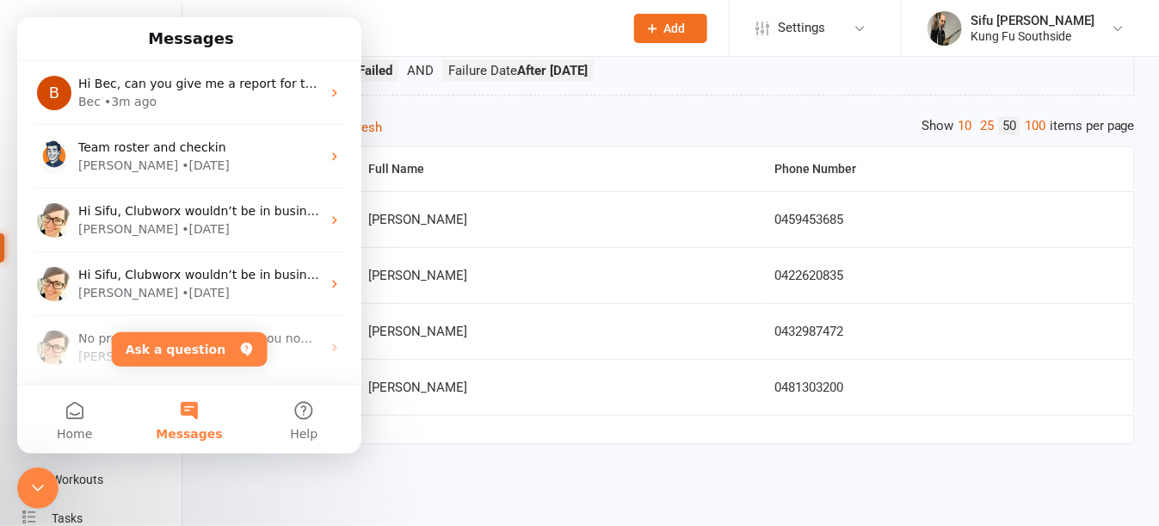
click at [193, 405] on button "Messages" at bounding box center [189, 419] width 114 height 69
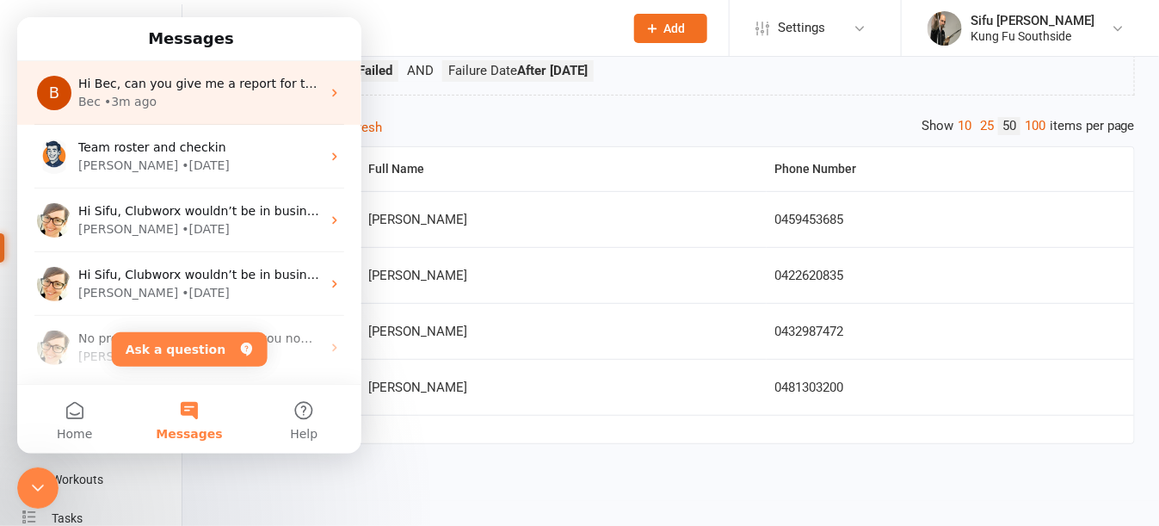
click at [182, 107] on div "Bec • 3m ago" at bounding box center [199, 102] width 243 height 18
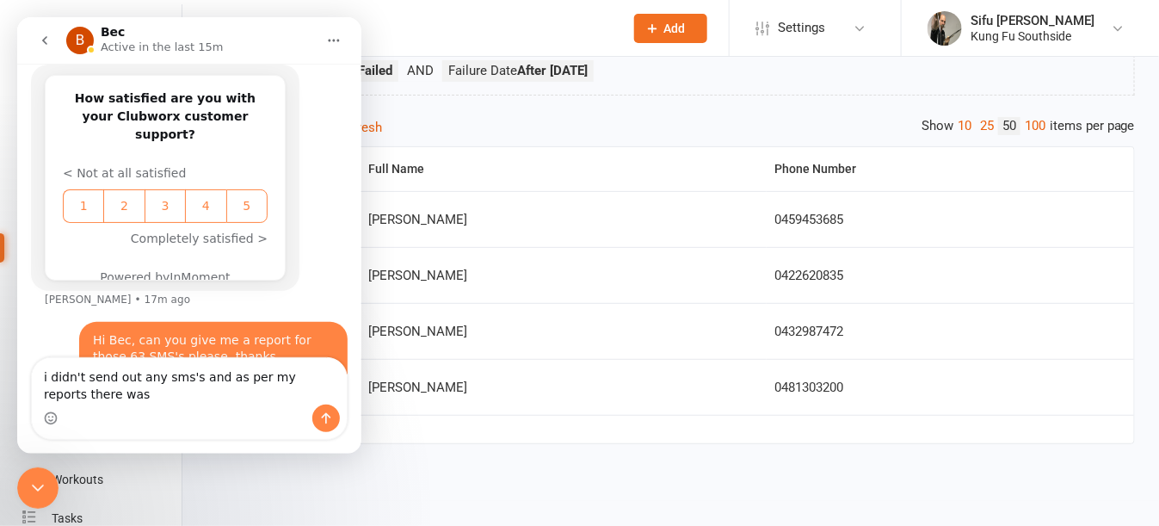
scroll to position [1006, 0]
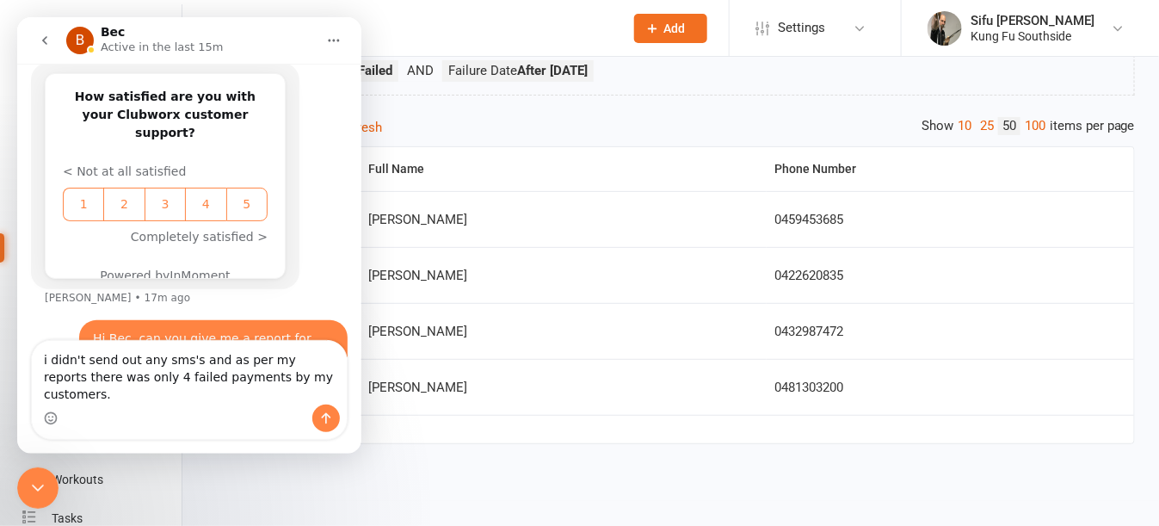
type textarea "i didn't send out any sms's and as per my reports there was only 4 failed payme…"
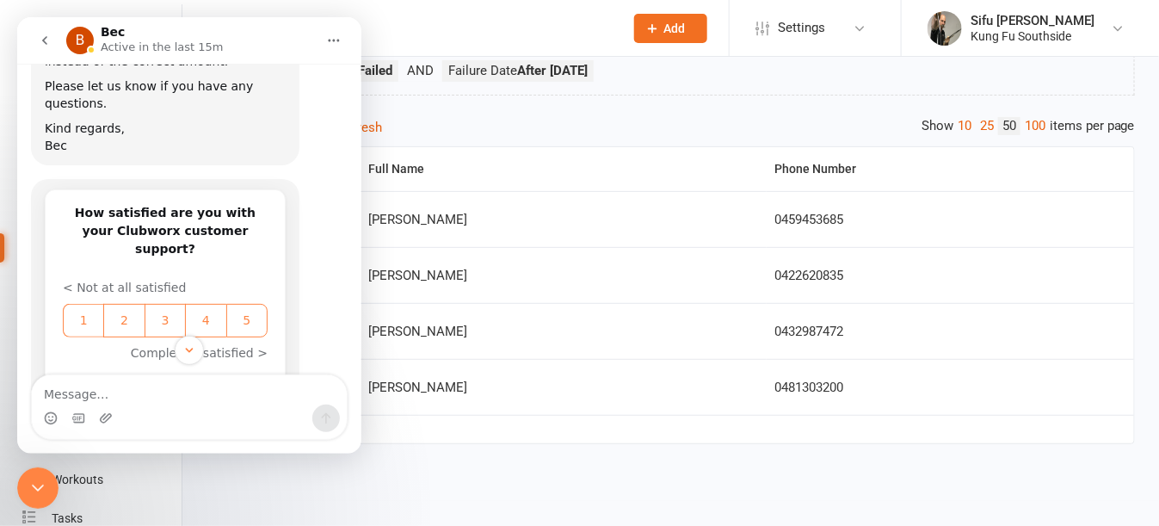
scroll to position [1062, 0]
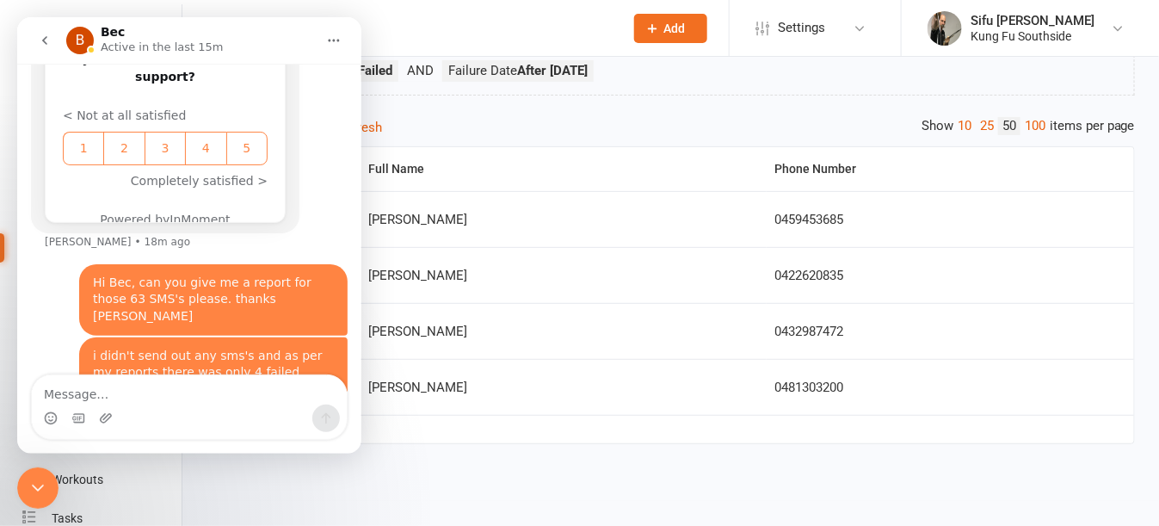
click at [35, 43] on button "go back" at bounding box center [44, 40] width 33 height 33
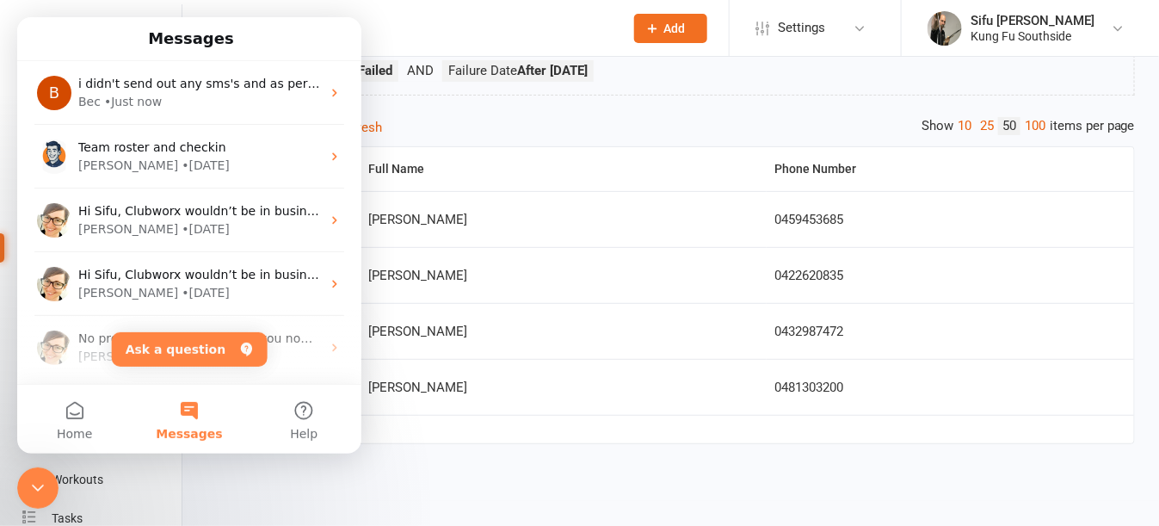
scroll to position [0, 0]
click at [40, 483] on icon "Close Intercom Messenger" at bounding box center [38, 487] width 21 height 21
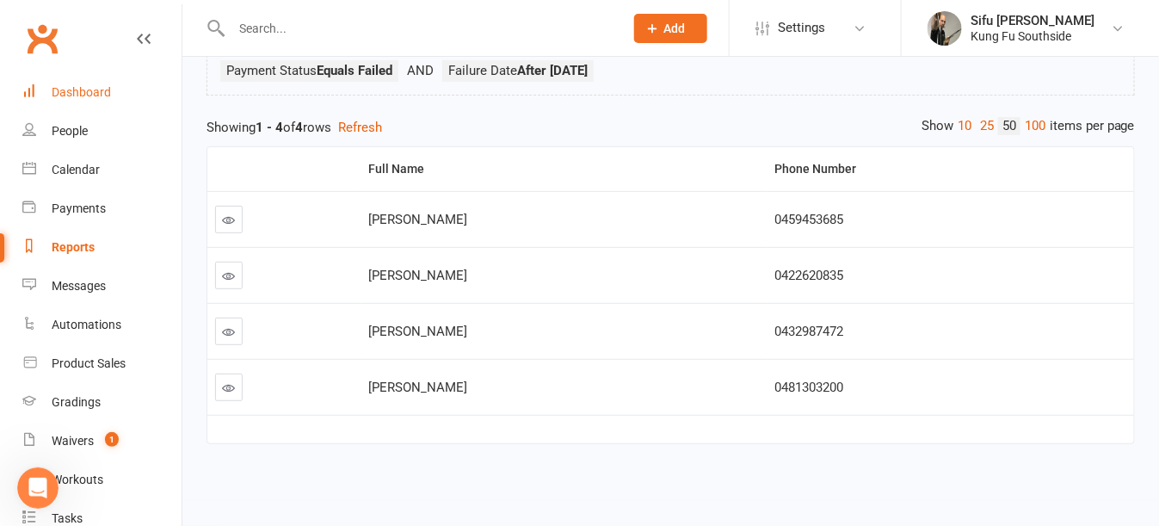
click at [69, 86] on div "Dashboard" at bounding box center [81, 92] width 59 height 14
